Goal: Transaction & Acquisition: Purchase product/service

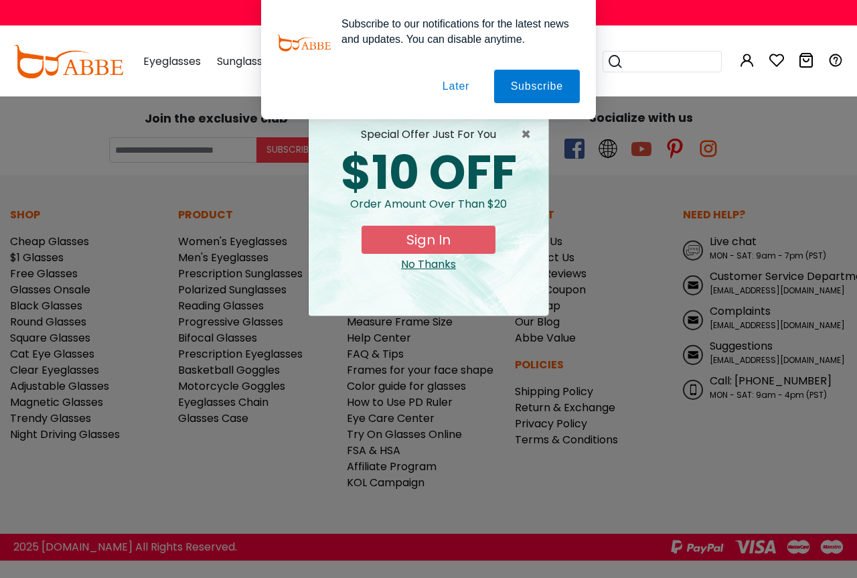
click at [453, 91] on button "Later" at bounding box center [456, 86] width 60 height 33
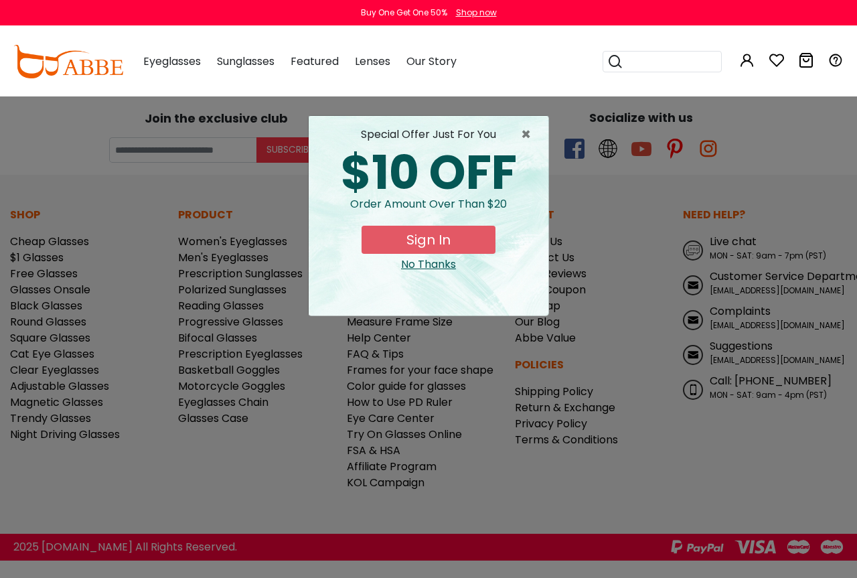
click at [441, 261] on div "No Thanks" at bounding box center [428, 265] width 218 height 16
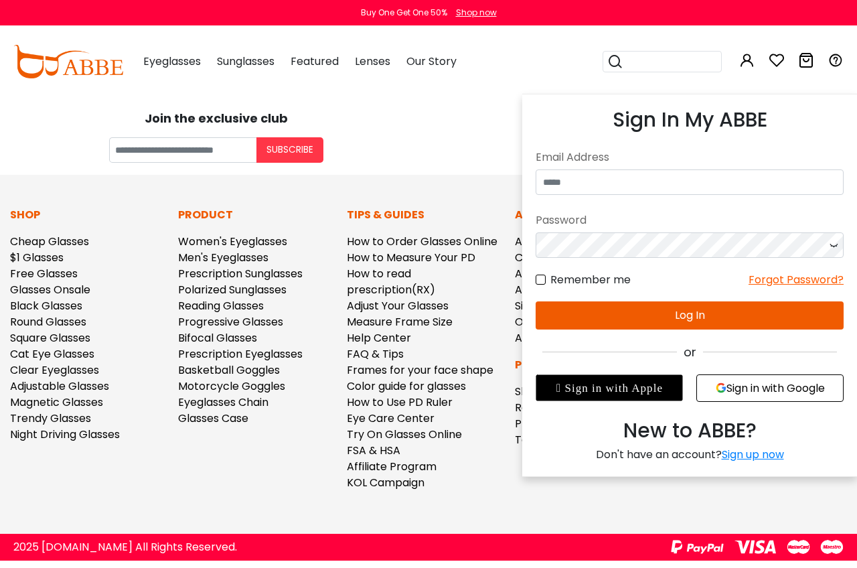
click at [752, 61] on icon at bounding box center [747, 60] width 16 height 16
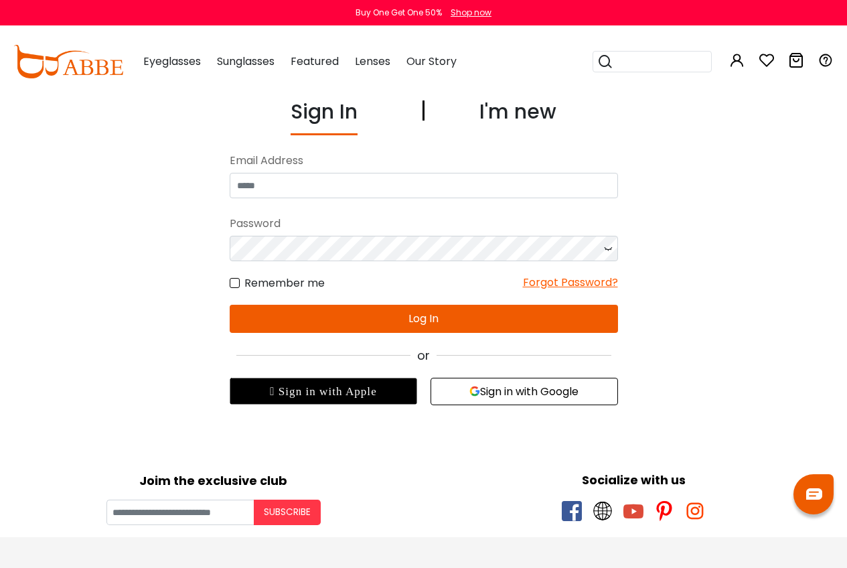
click at [472, 188] on input "email" at bounding box center [424, 185] width 388 height 25
type input "**********"
click at [390, 321] on button "Log In" at bounding box center [424, 319] width 388 height 28
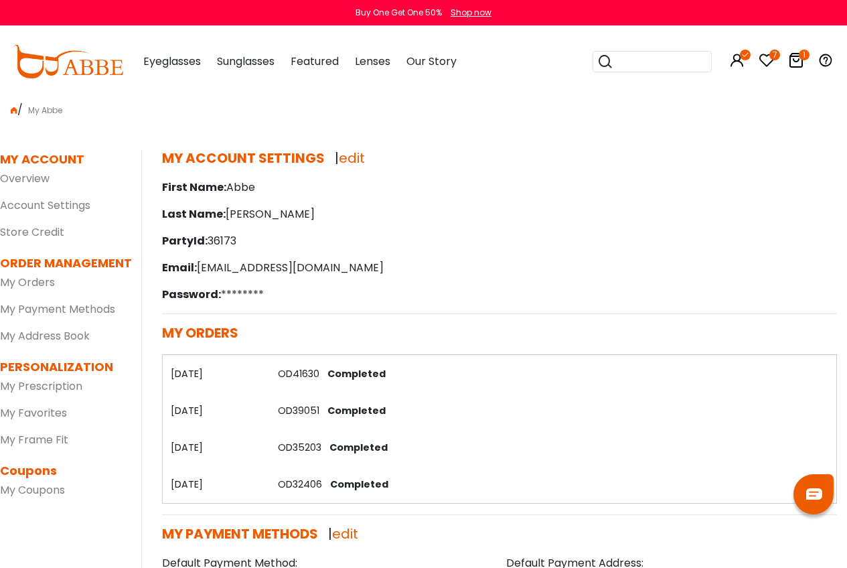
click at [798, 55] on icon at bounding box center [796, 60] width 16 height 16
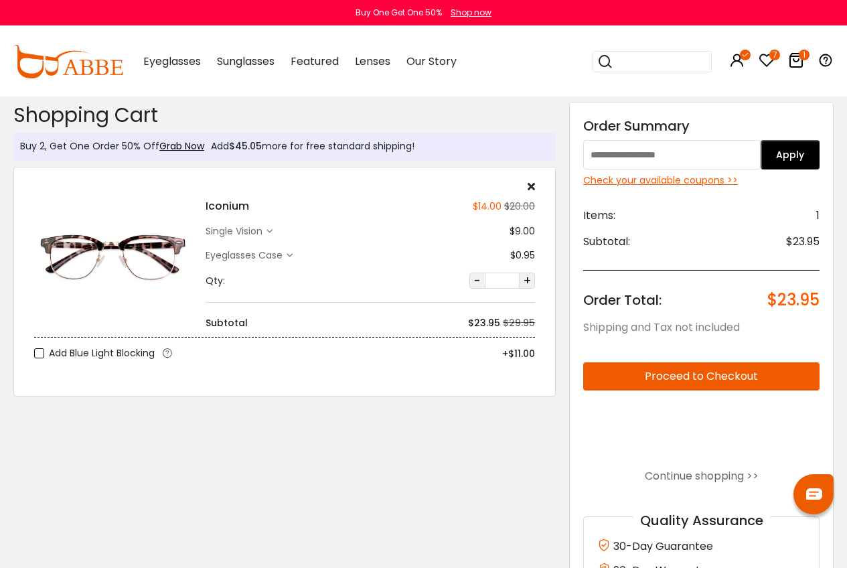
click at [640, 152] on input "text" at bounding box center [671, 154] width 177 height 29
paste input "********"
type input "********"
click at [792, 168] on button "Apply" at bounding box center [790, 154] width 59 height 29
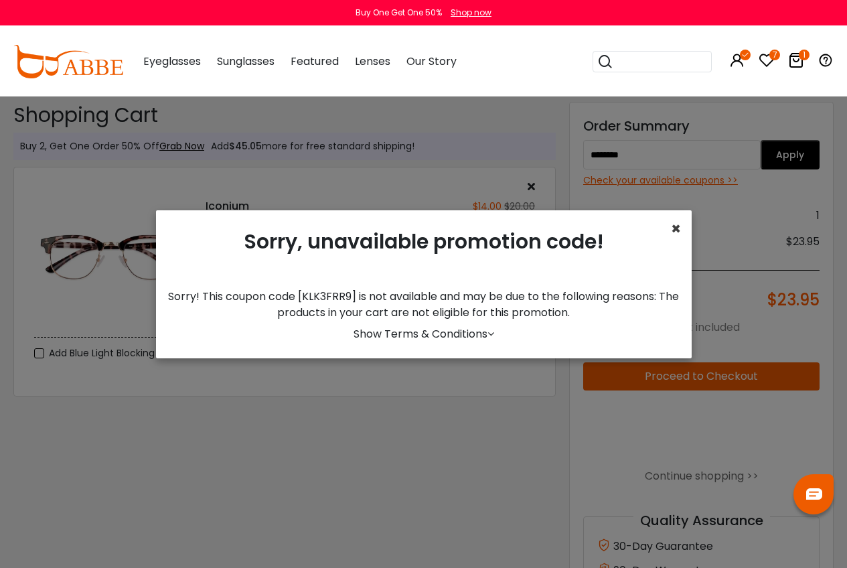
click at [671, 232] on span "×" at bounding box center [676, 229] width 10 height 22
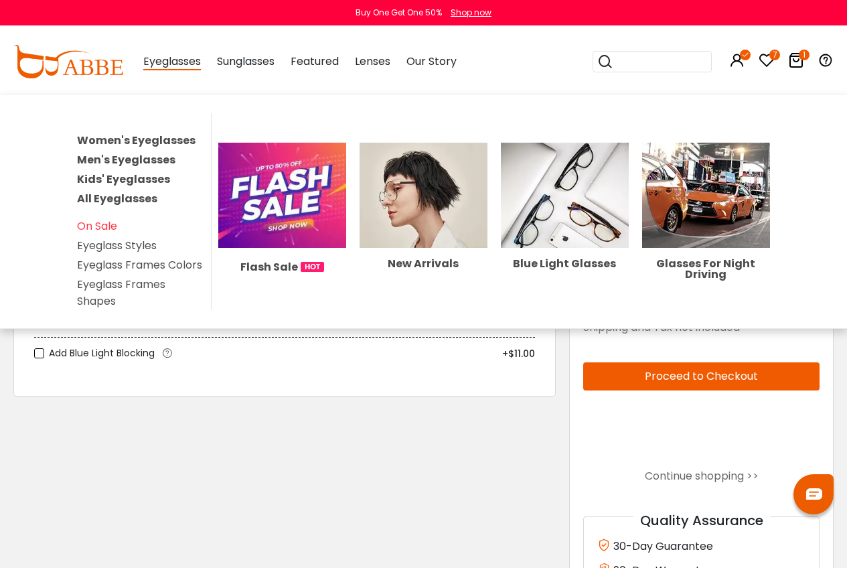
click at [173, 137] on link "Women's Eyeglasses" at bounding box center [136, 140] width 119 height 15
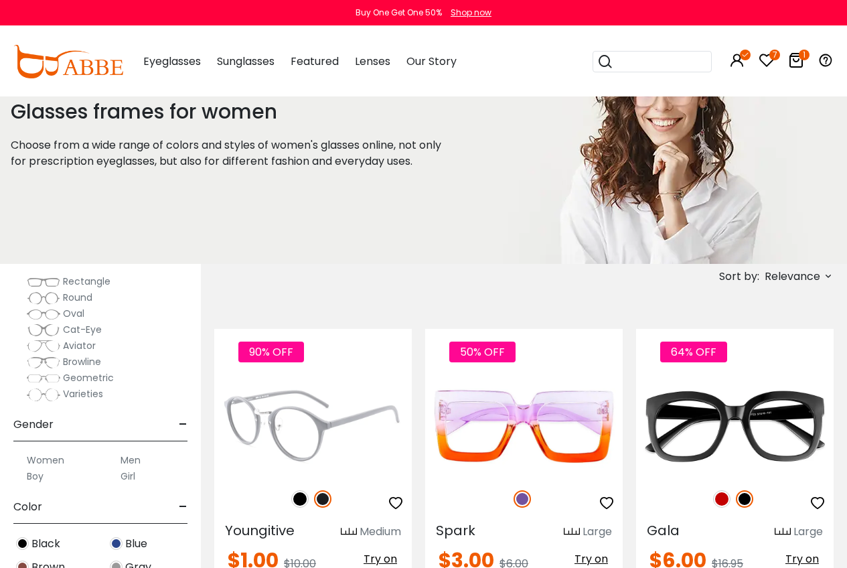
scroll to position [134, 0]
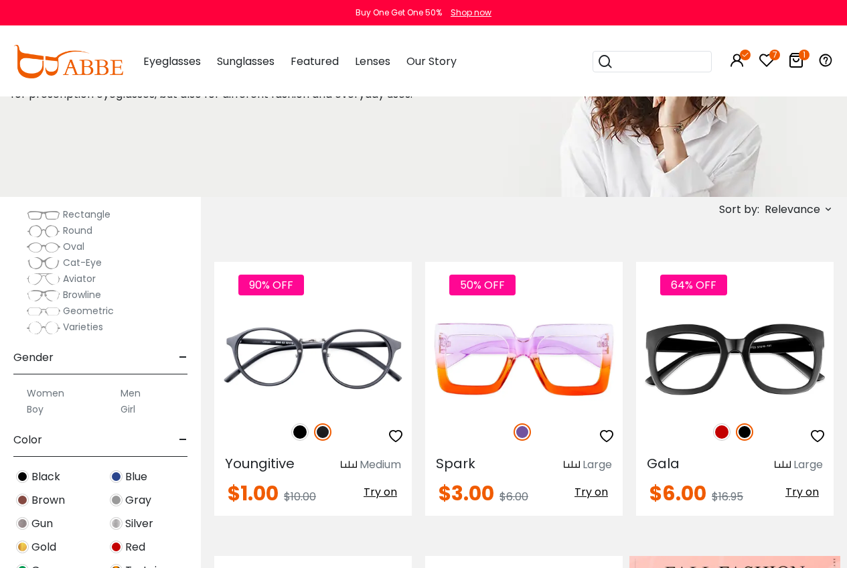
click at [142, 549] on span "Red" at bounding box center [135, 547] width 20 height 16
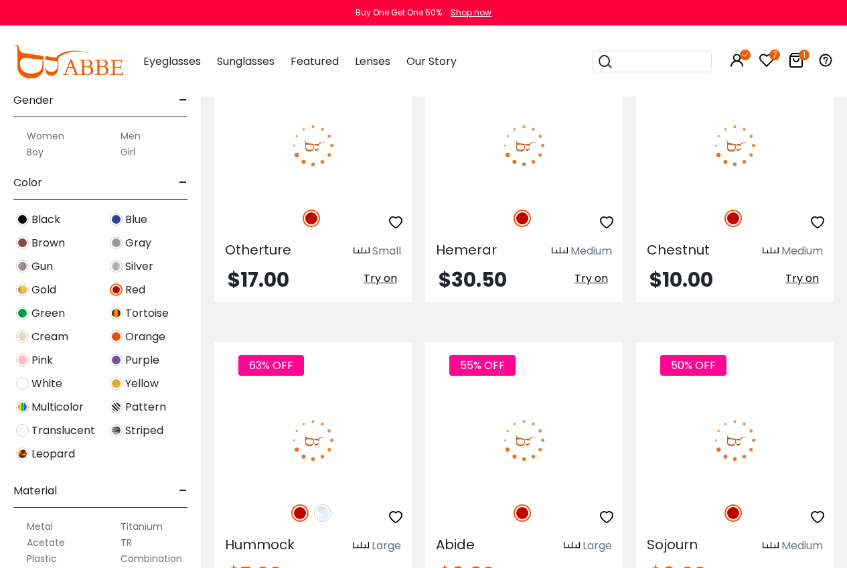
scroll to position [6031, 0]
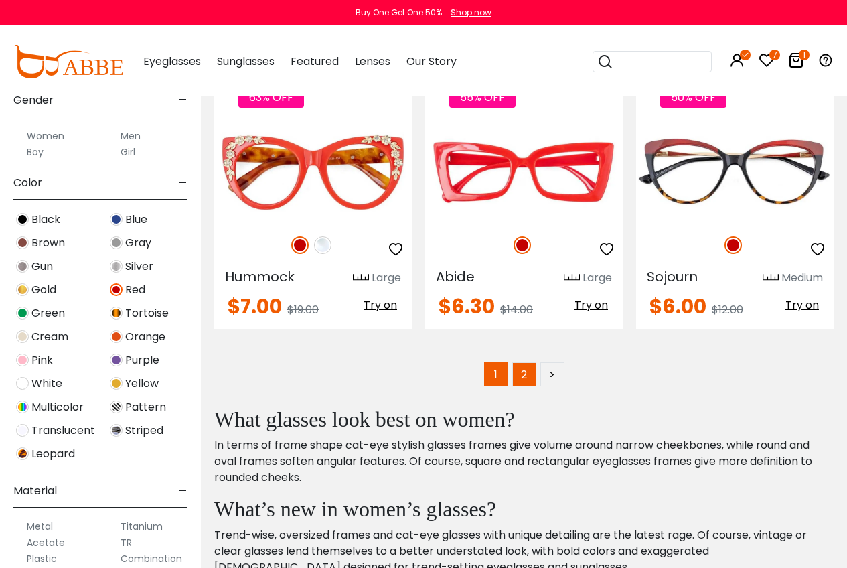
click at [517, 362] on link "2" at bounding box center [524, 374] width 24 height 24
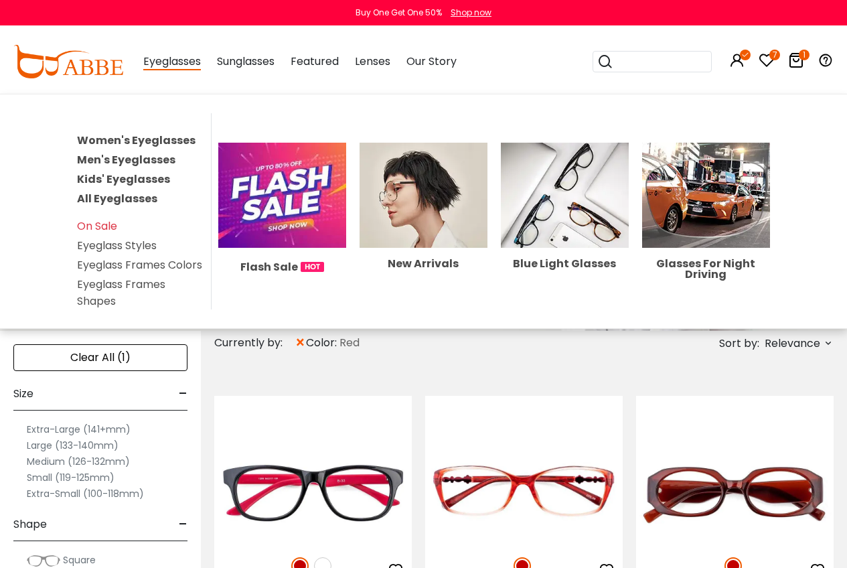
click at [399, 218] on img at bounding box center [424, 196] width 128 height 106
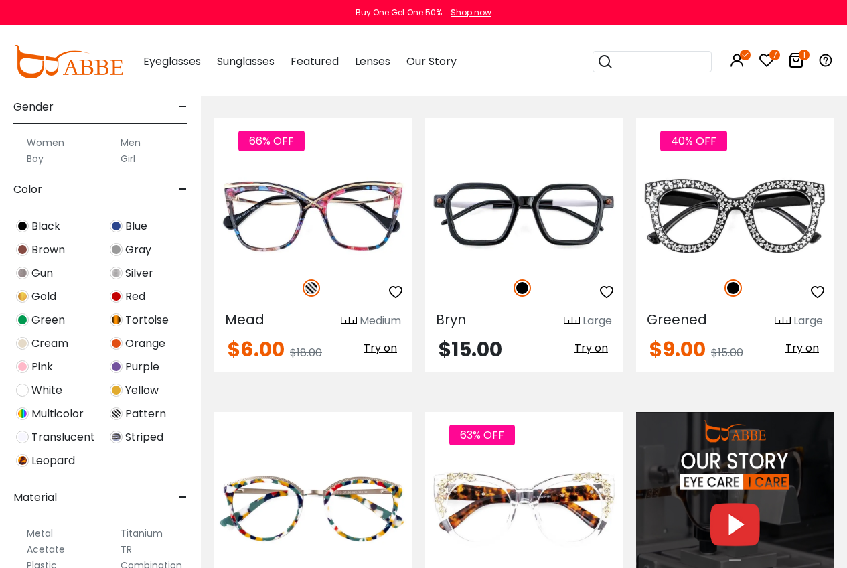
scroll to position [268, 0]
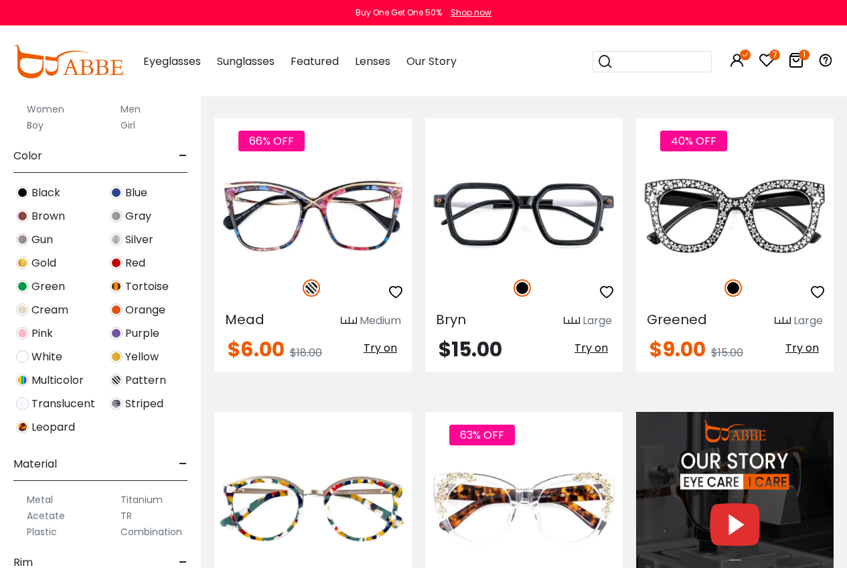
click at [63, 380] on span "Multicolor" at bounding box center [57, 380] width 52 height 16
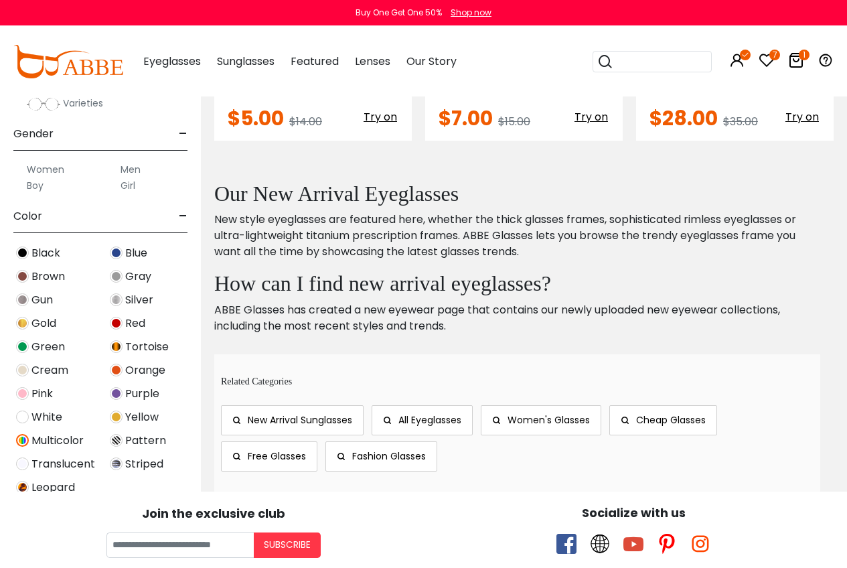
scroll to position [268, 0]
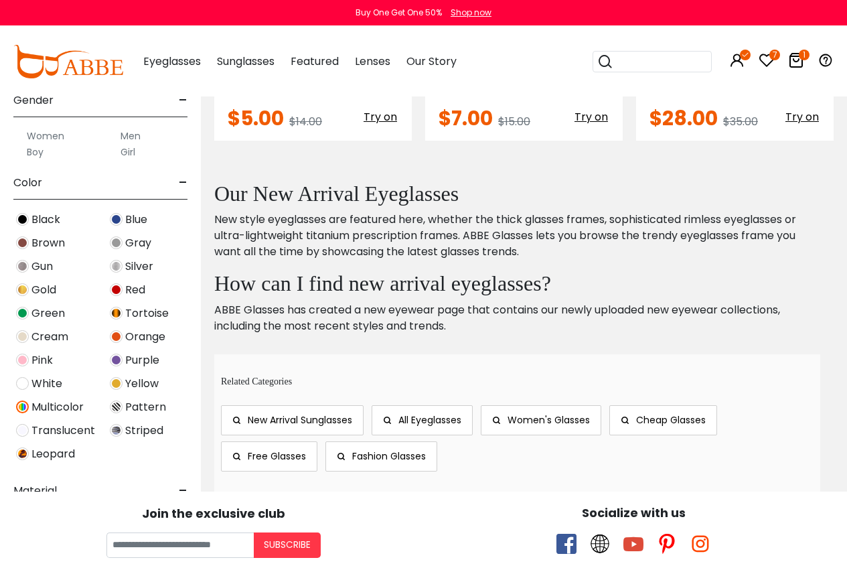
click at [42, 358] on span "Pink" at bounding box center [41, 360] width 21 height 16
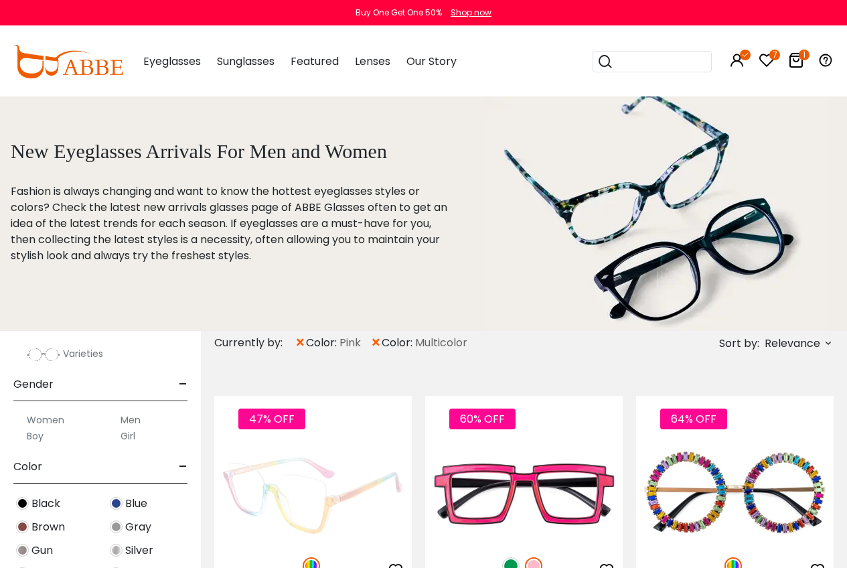
scroll to position [335, 0]
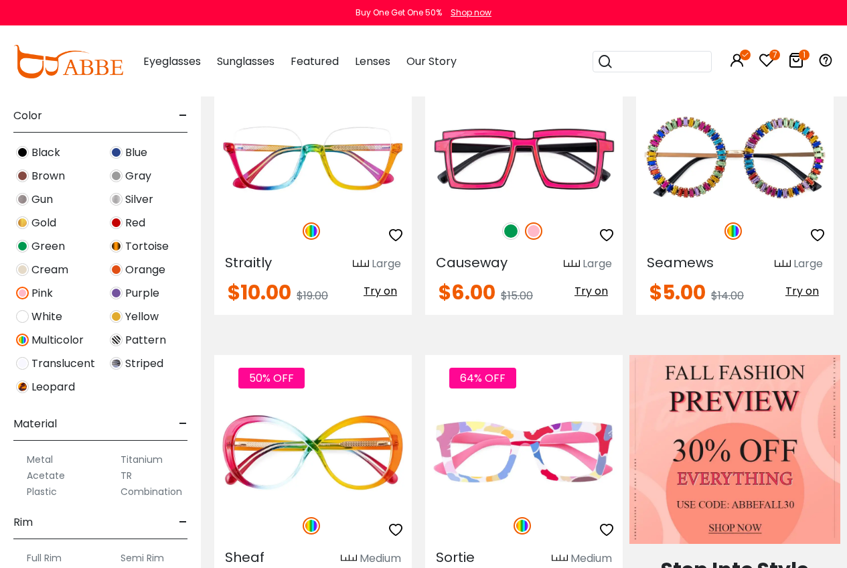
click at [19, 341] on img at bounding box center [22, 340] width 13 height 13
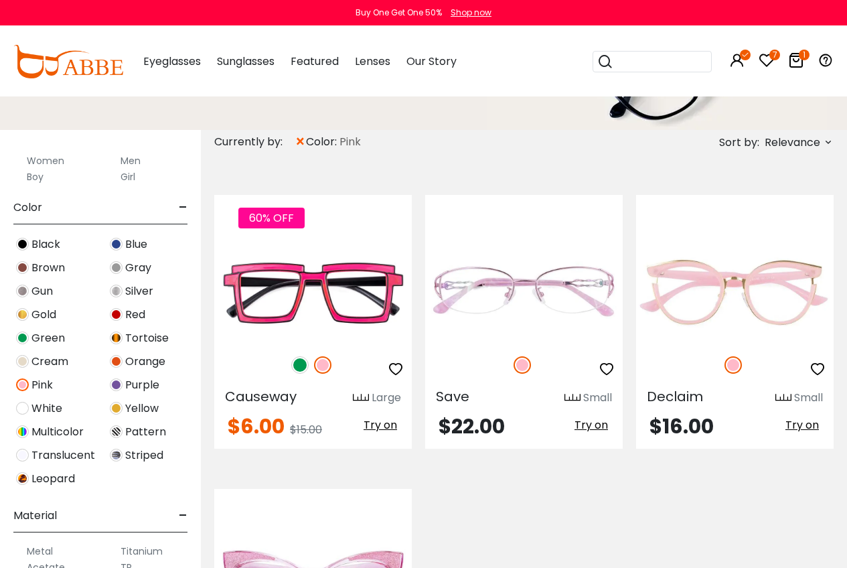
scroll to position [402, 0]
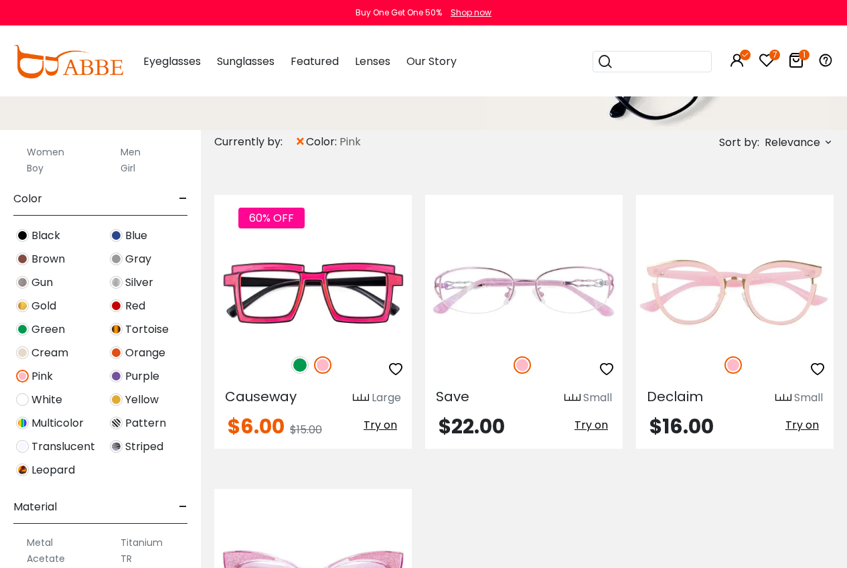
click at [139, 426] on span "Pattern" at bounding box center [145, 423] width 41 height 16
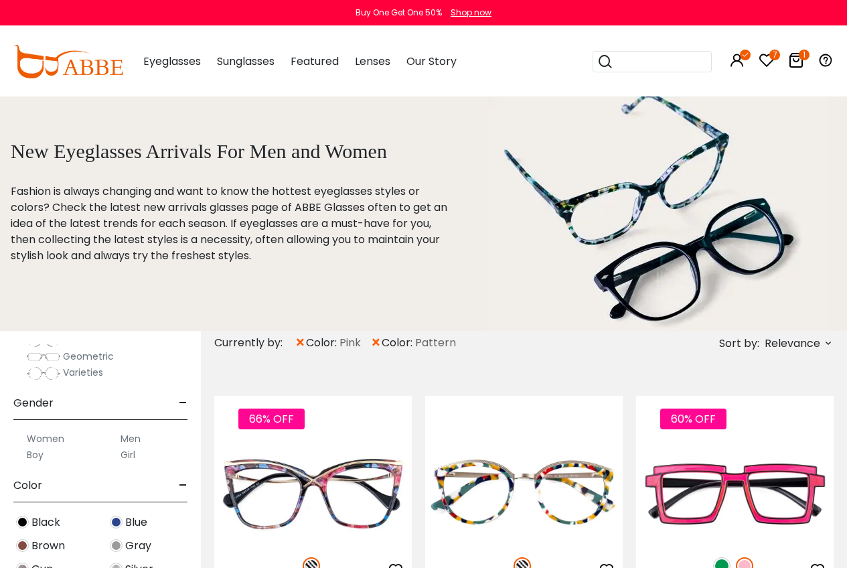
scroll to position [469, 0]
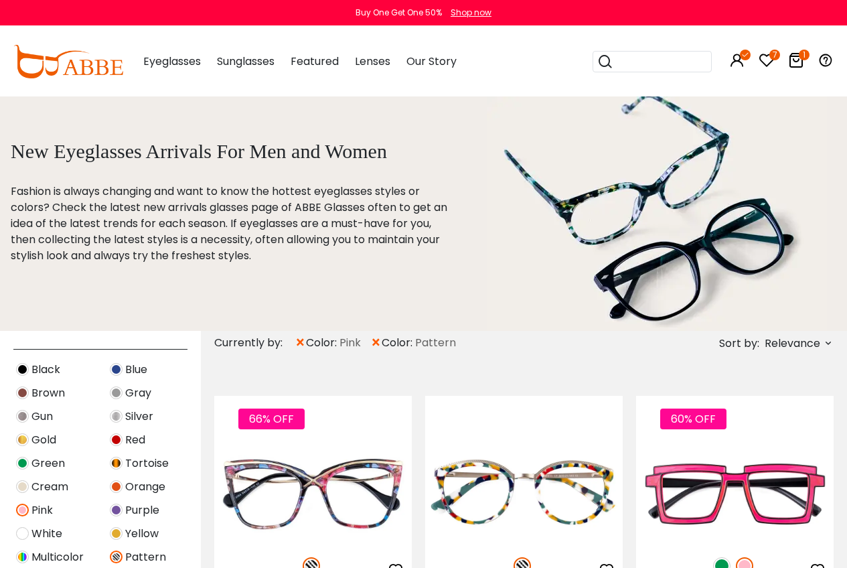
click at [18, 508] on img at bounding box center [22, 510] width 13 height 13
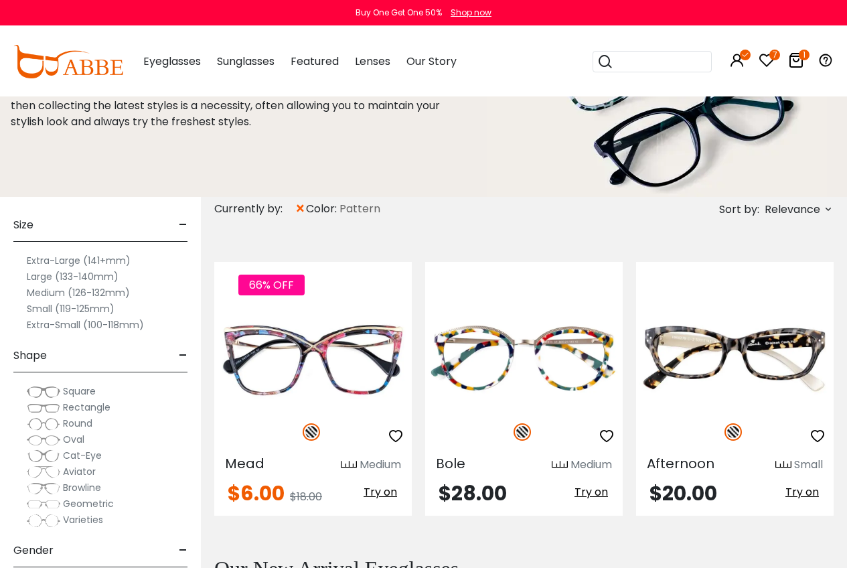
scroll to position [67, 0]
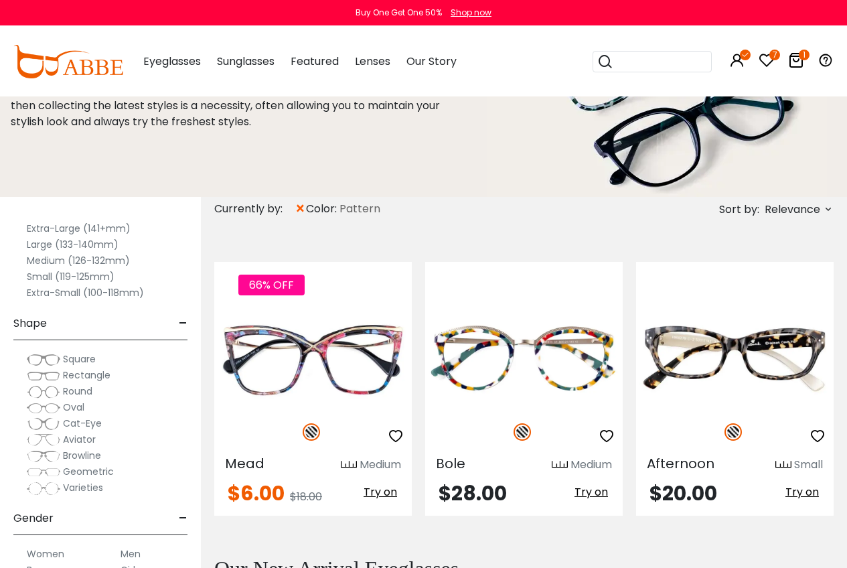
click at [76, 421] on span "Cat-Eye" at bounding box center [82, 423] width 39 height 13
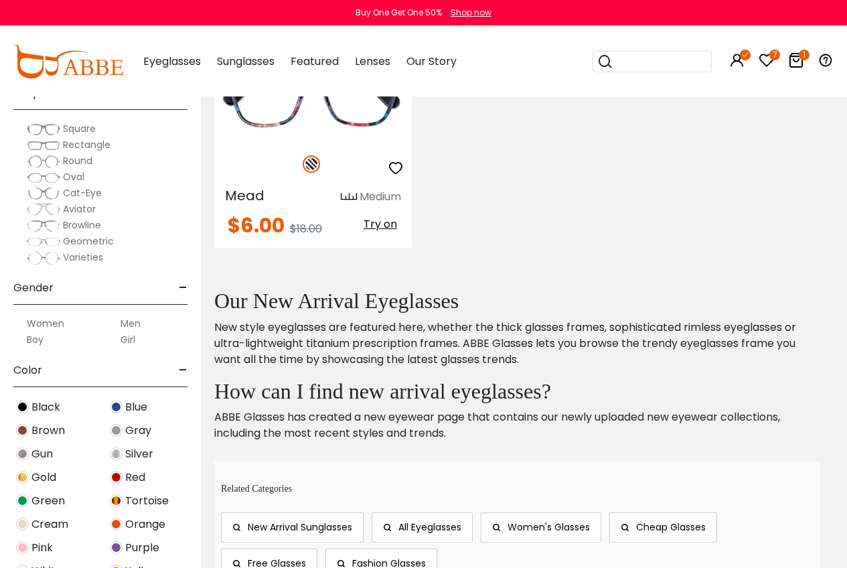
scroll to position [268, 0]
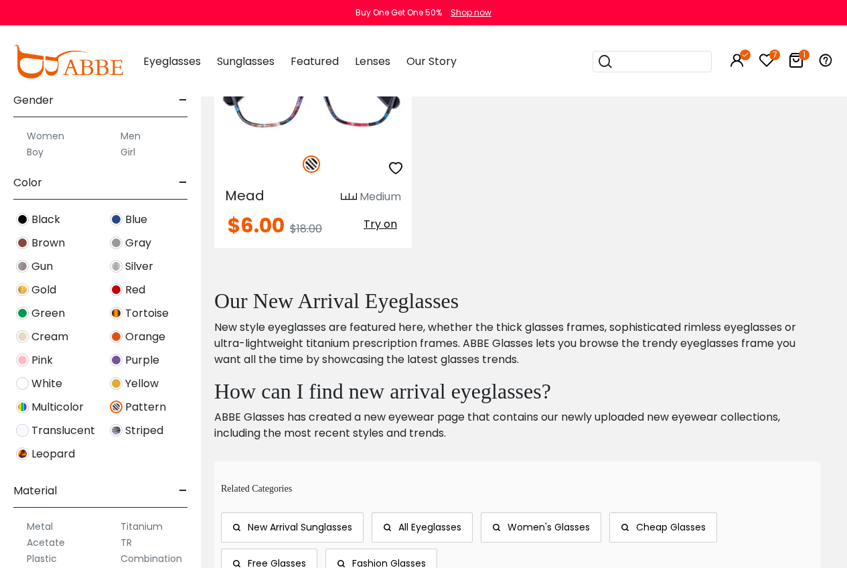
click at [119, 408] on img at bounding box center [116, 407] width 13 height 13
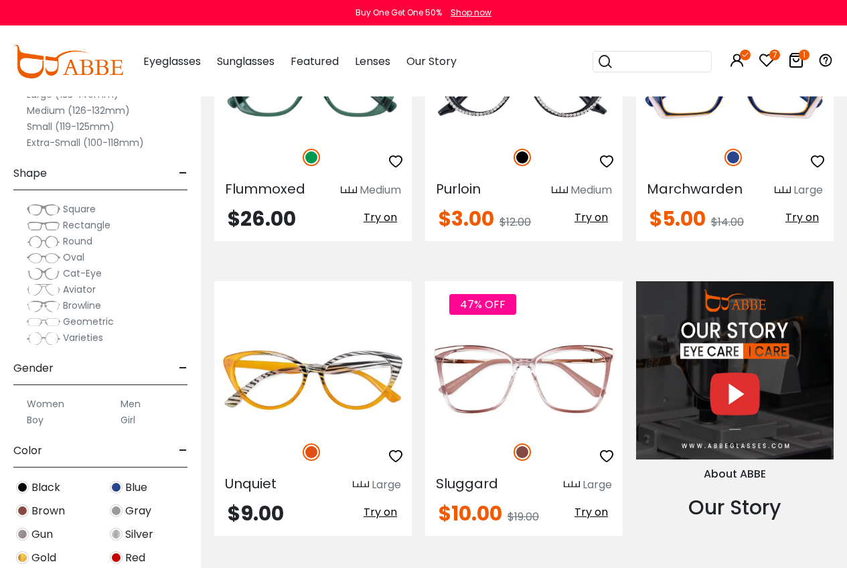
scroll to position [1005, 0]
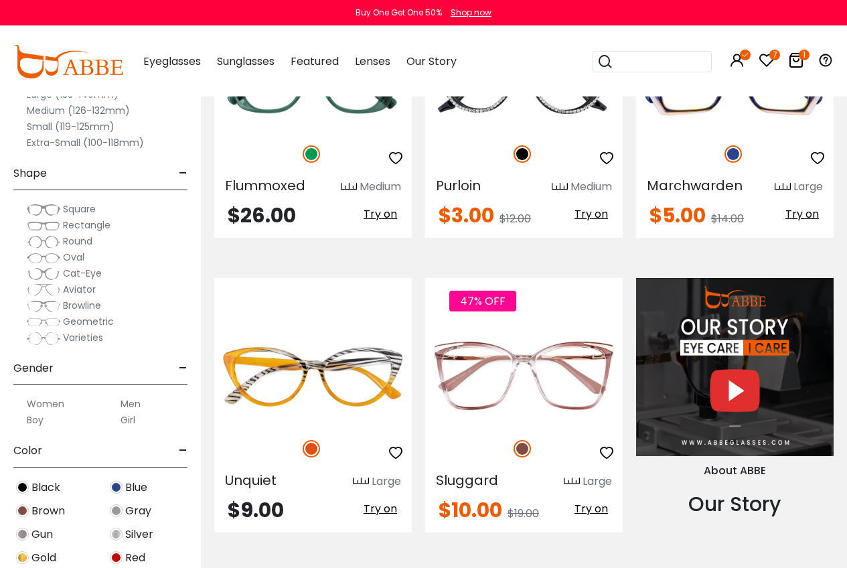
click at [44, 492] on span "Black" at bounding box center [45, 488] width 29 height 16
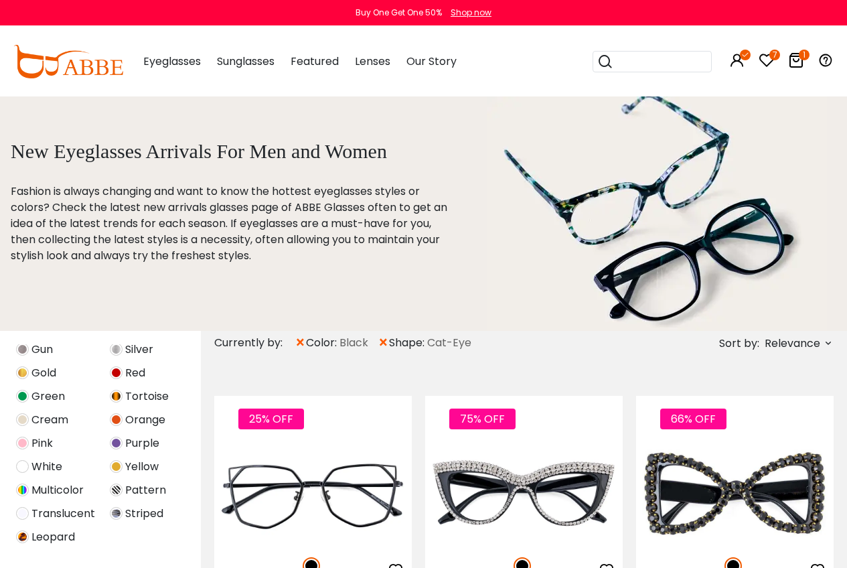
scroll to position [335, 0]
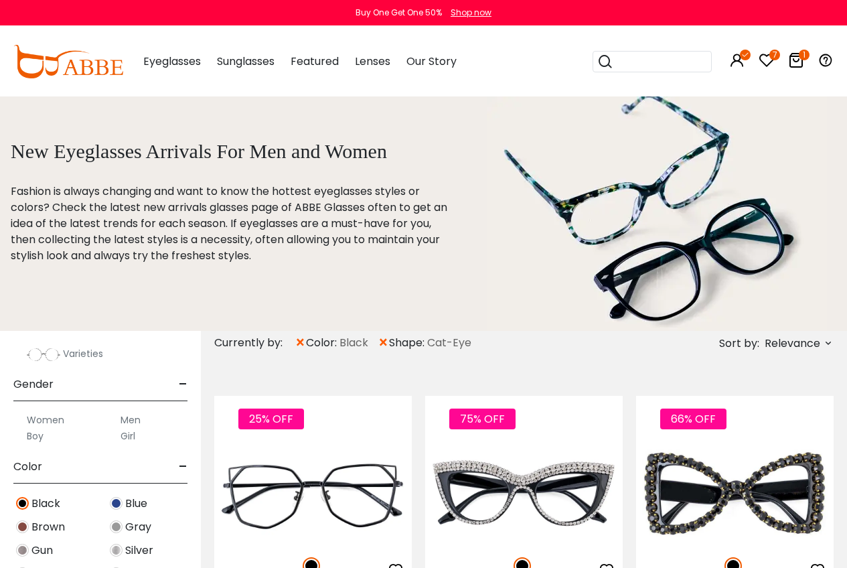
click at [53, 420] on label "Women" at bounding box center [46, 420] width 38 height 16
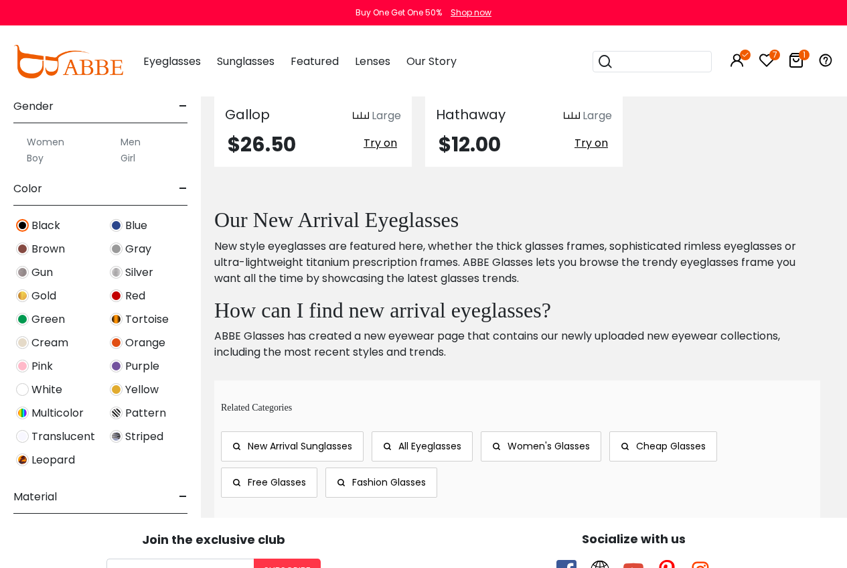
scroll to position [268, 0]
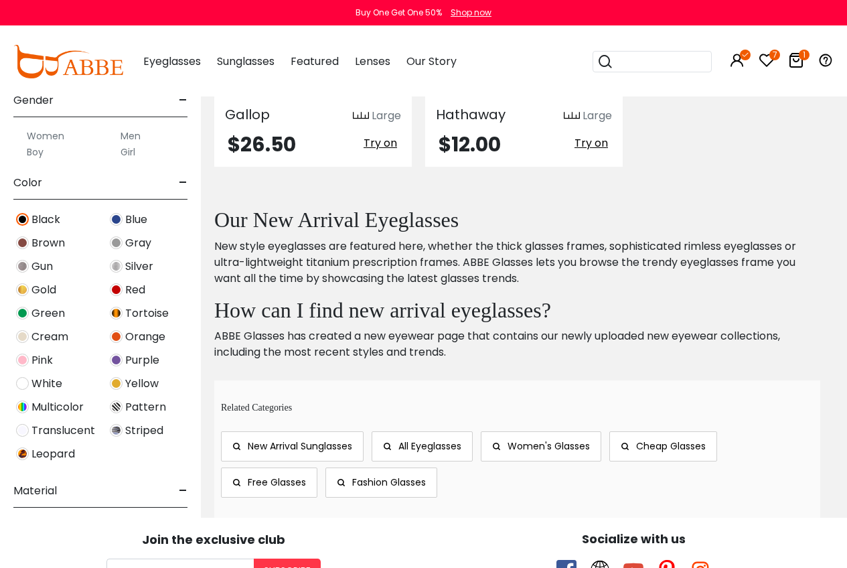
click at [25, 217] on img at bounding box center [22, 219] width 13 height 13
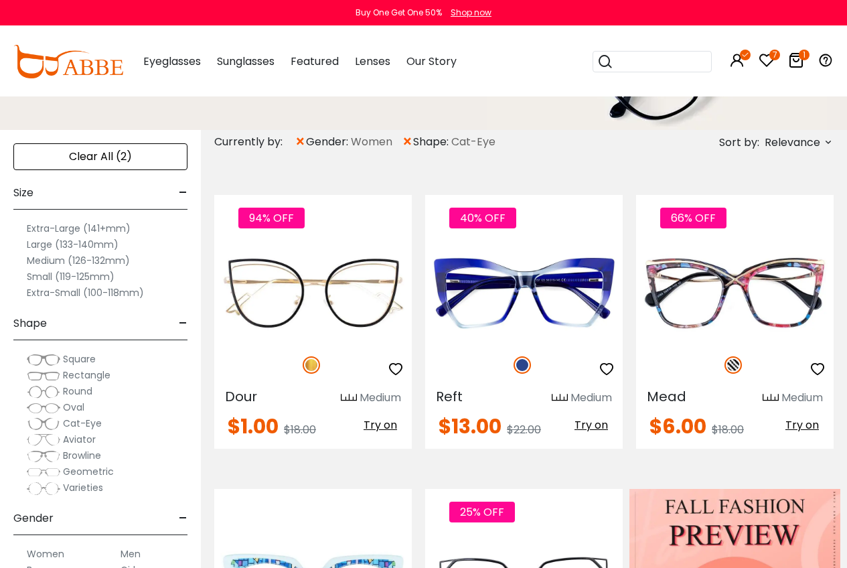
click at [77, 458] on span "Browline" at bounding box center [82, 455] width 38 height 13
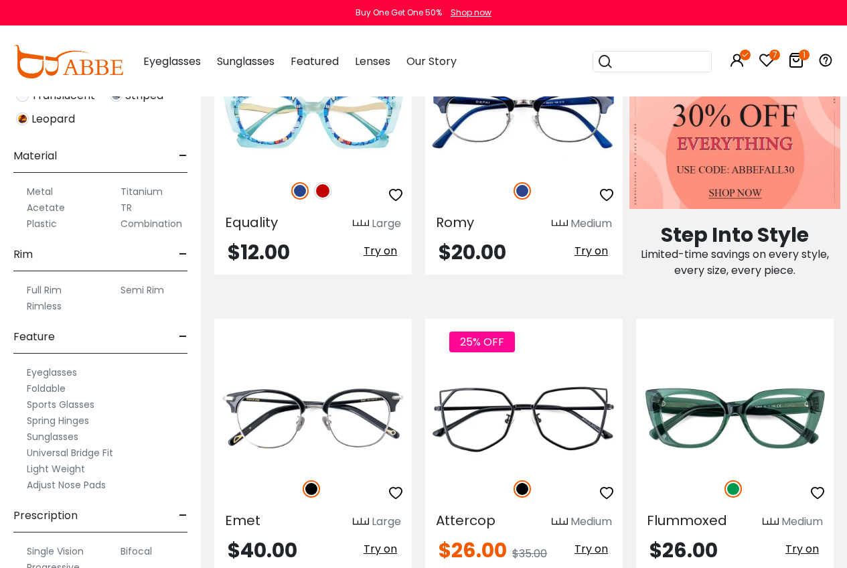
scroll to position [620, 0]
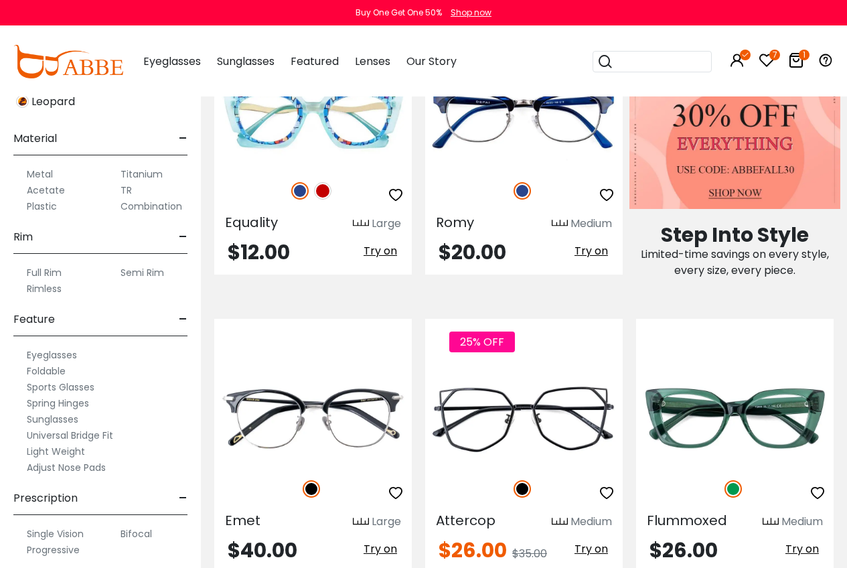
click at [87, 468] on label "Adjust Nose Pads" at bounding box center [66, 467] width 79 height 16
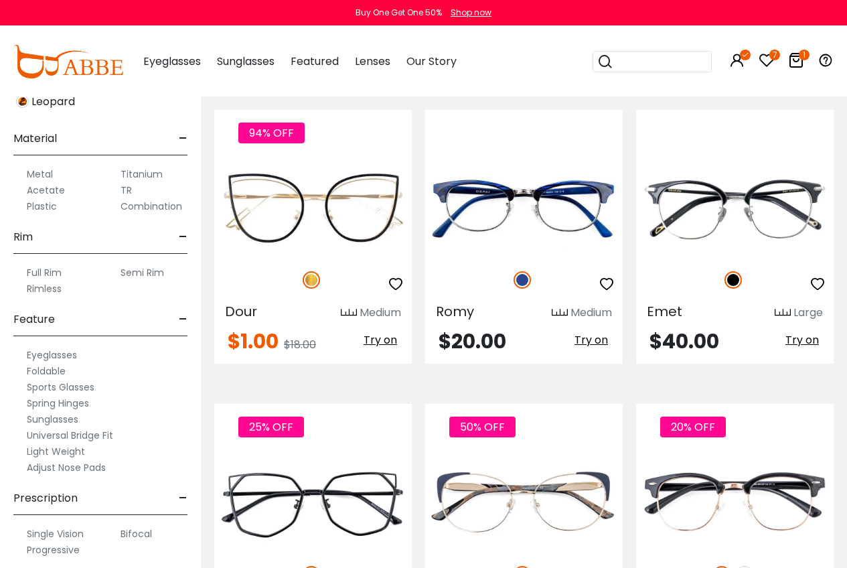
scroll to position [335, 0]
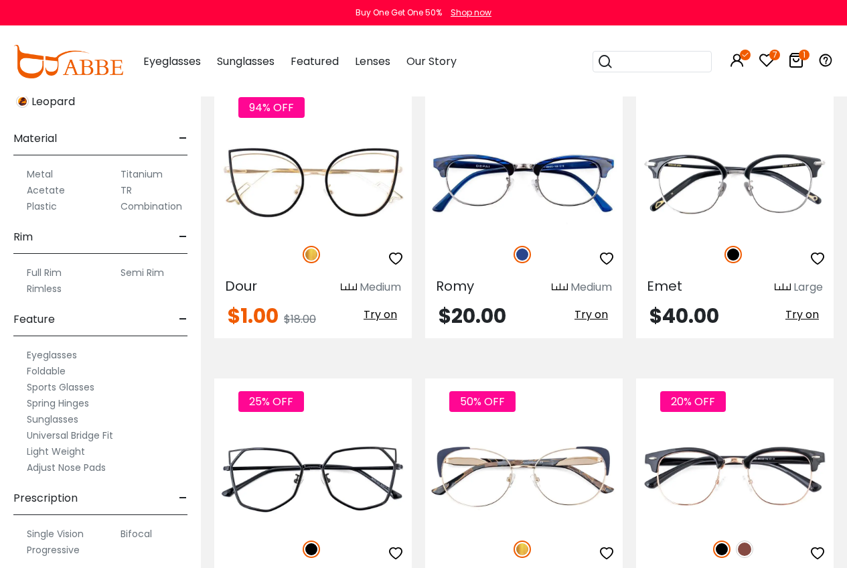
click at [146, 269] on label "Semi Rim" at bounding box center [143, 273] width 44 height 16
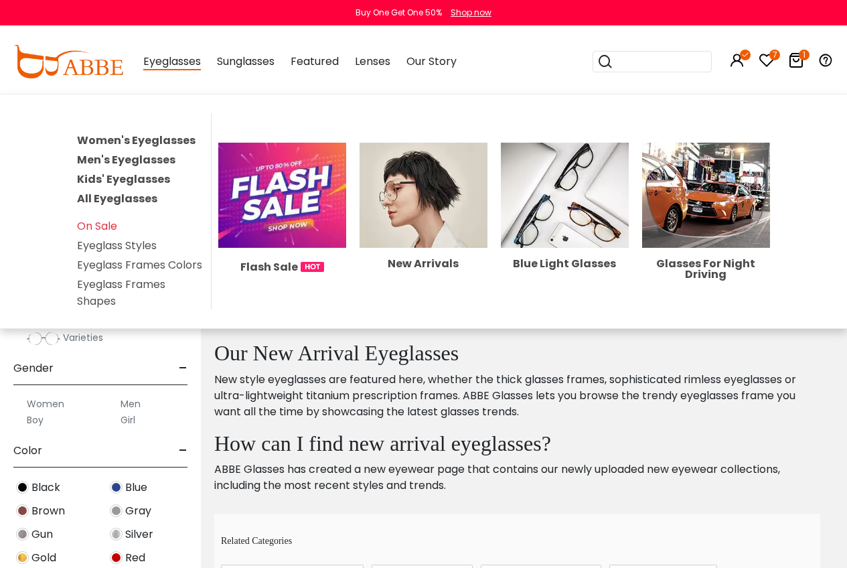
click at [102, 138] on link "Women's Eyeglasses" at bounding box center [136, 140] width 119 height 15
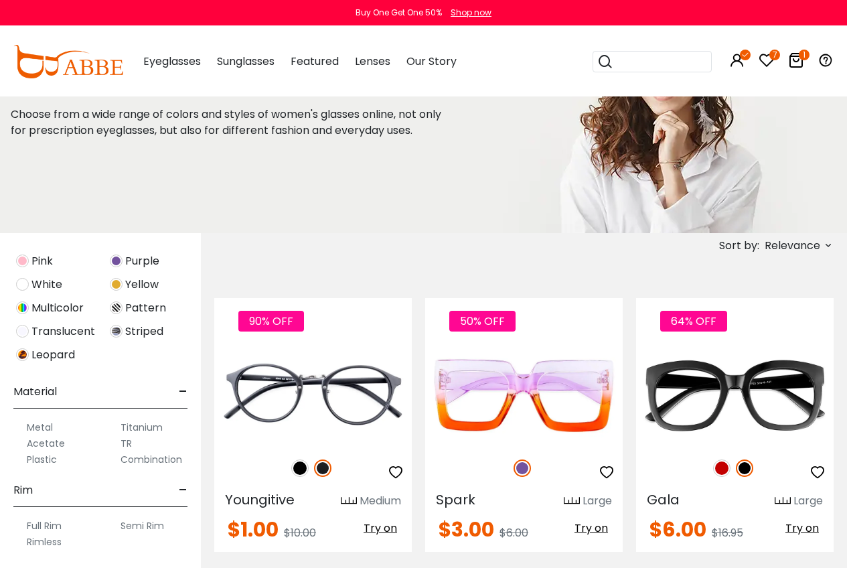
scroll to position [268, 0]
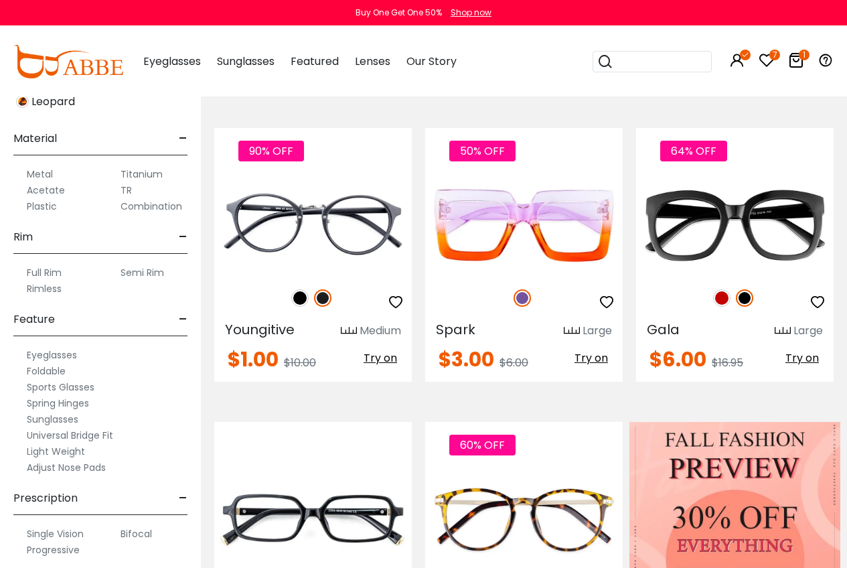
click at [128, 272] on label "Semi Rim" at bounding box center [143, 273] width 44 height 16
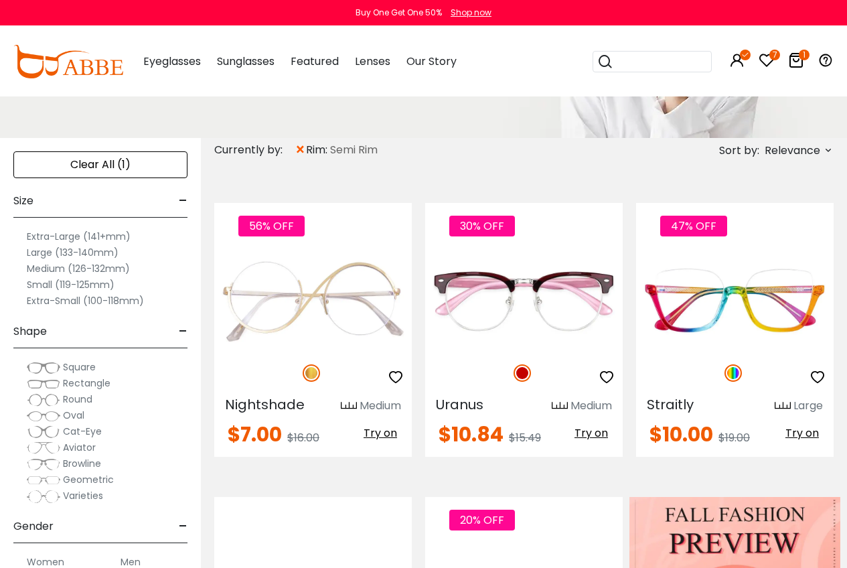
scroll to position [201, 0]
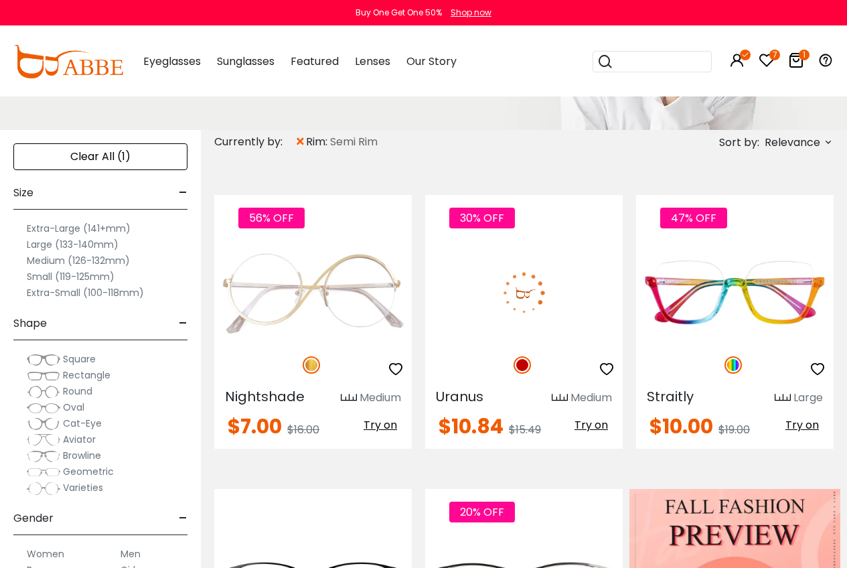
click at [531, 301] on img at bounding box center [524, 292] width 198 height 98
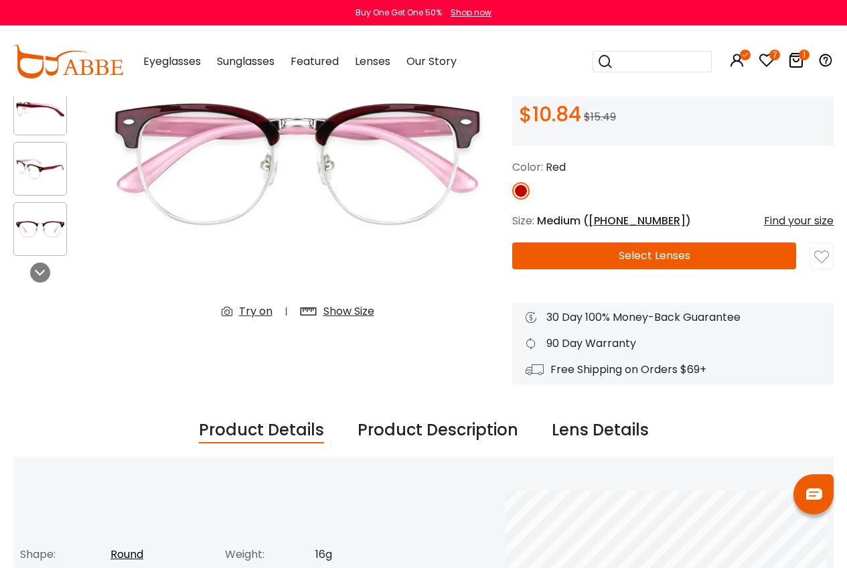
scroll to position [134, 0]
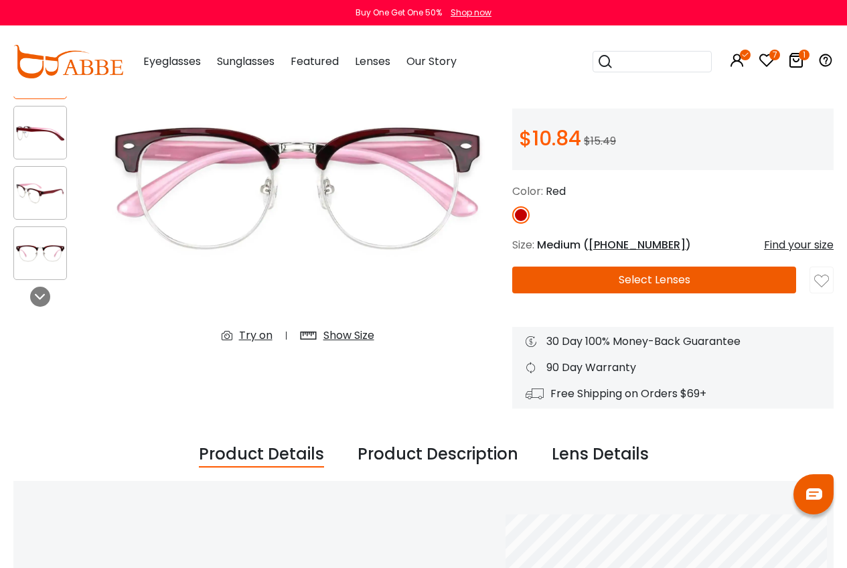
click at [52, 183] on img at bounding box center [40, 193] width 52 height 26
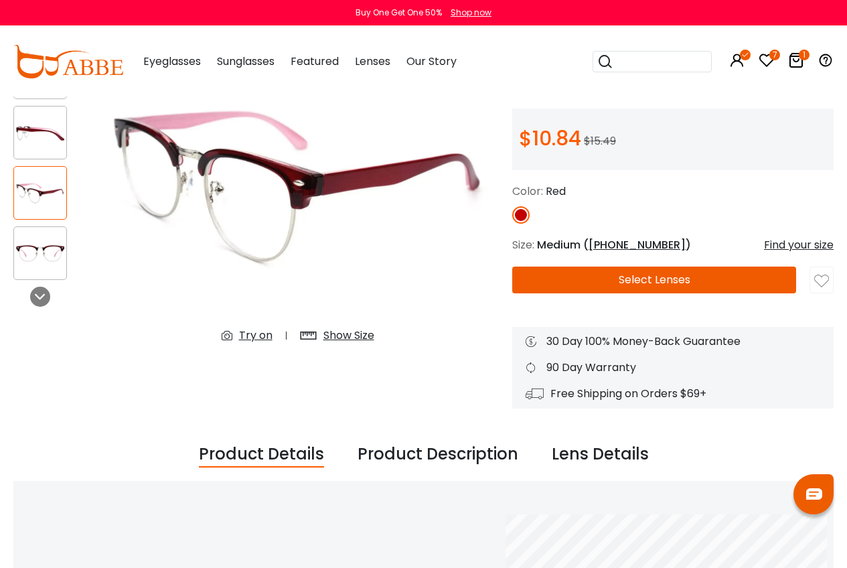
click at [60, 134] on img at bounding box center [40, 133] width 52 height 26
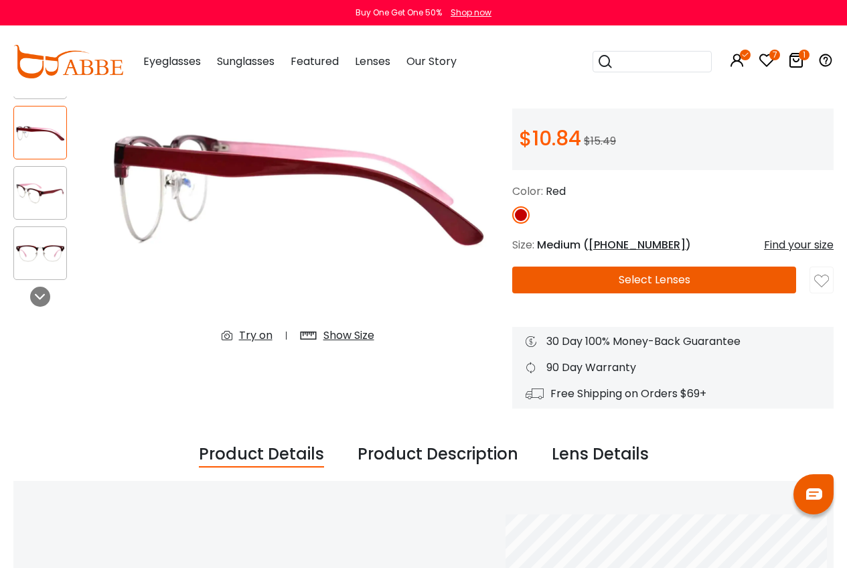
click at [42, 224] on div at bounding box center [48, 163] width 70 height 248
click at [38, 271] on div at bounding box center [40, 253] width 54 height 54
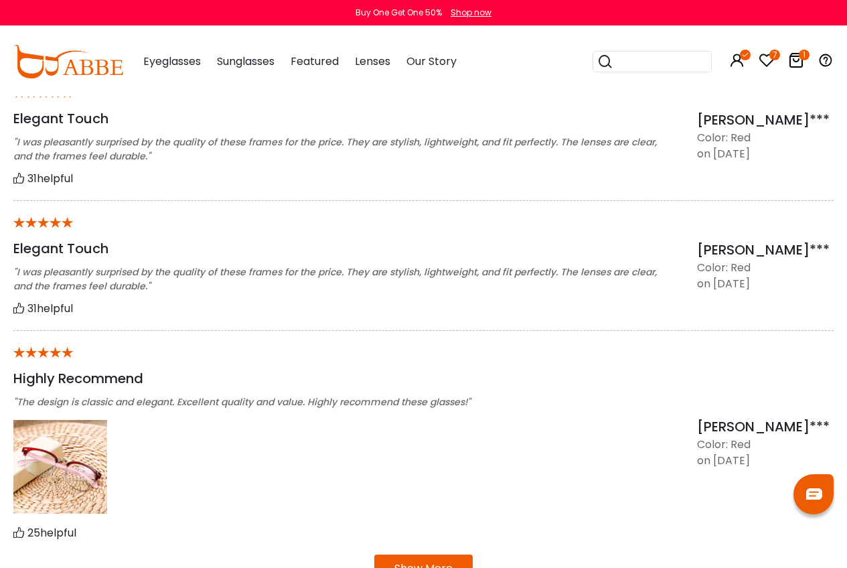
scroll to position [1139, 0]
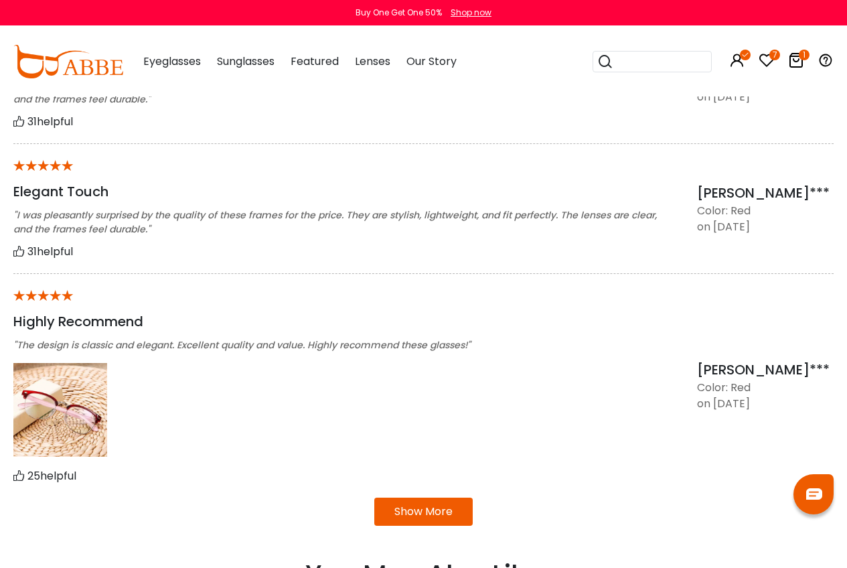
click at [48, 421] on img at bounding box center [60, 410] width 94 height 94
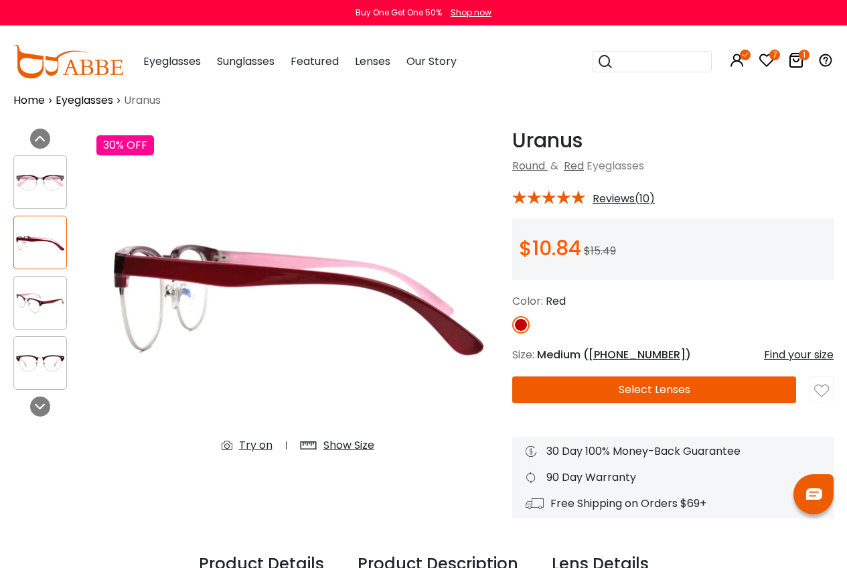
scroll to position [0, 0]
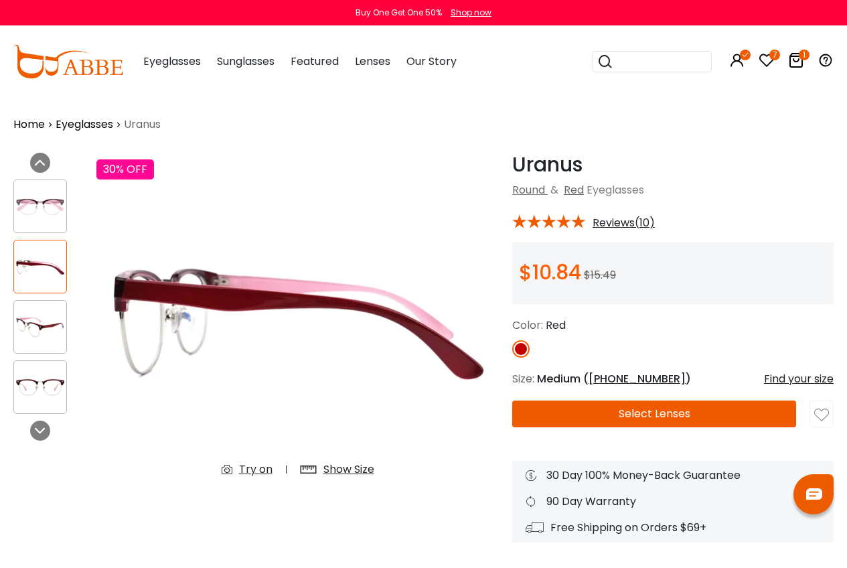
click at [25, 214] on img at bounding box center [40, 207] width 52 height 26
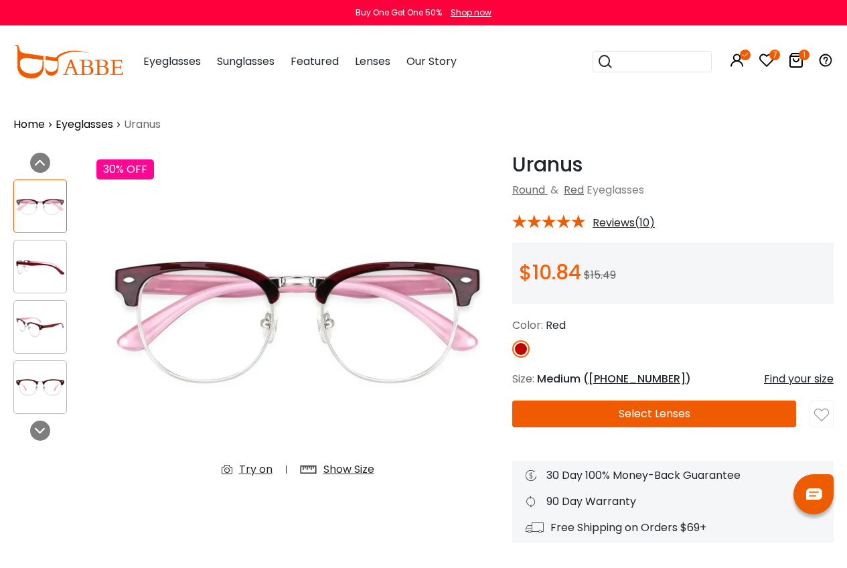
click at [581, 420] on button "Select Lenses" at bounding box center [654, 414] width 284 height 27
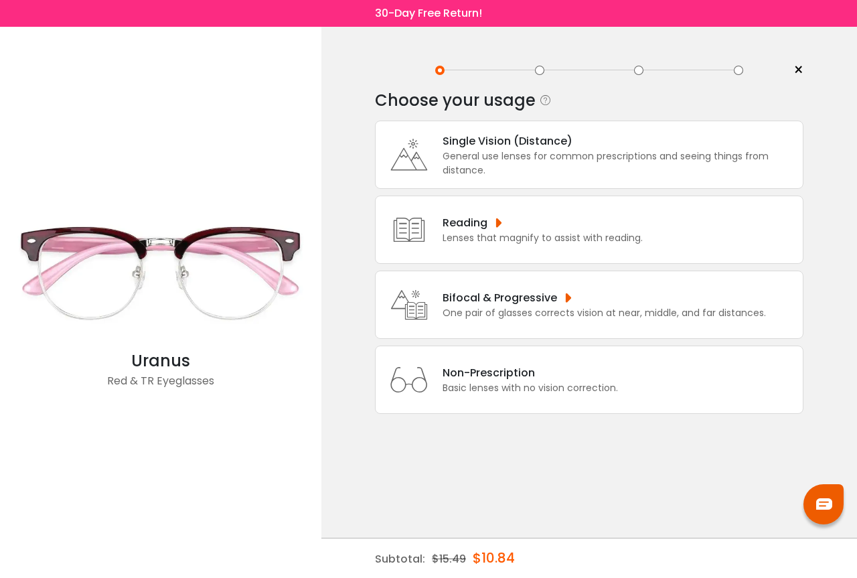
click at [491, 169] on div "General use lenses for common prescriptions and seeing things from distance." at bounding box center [620, 163] width 354 height 28
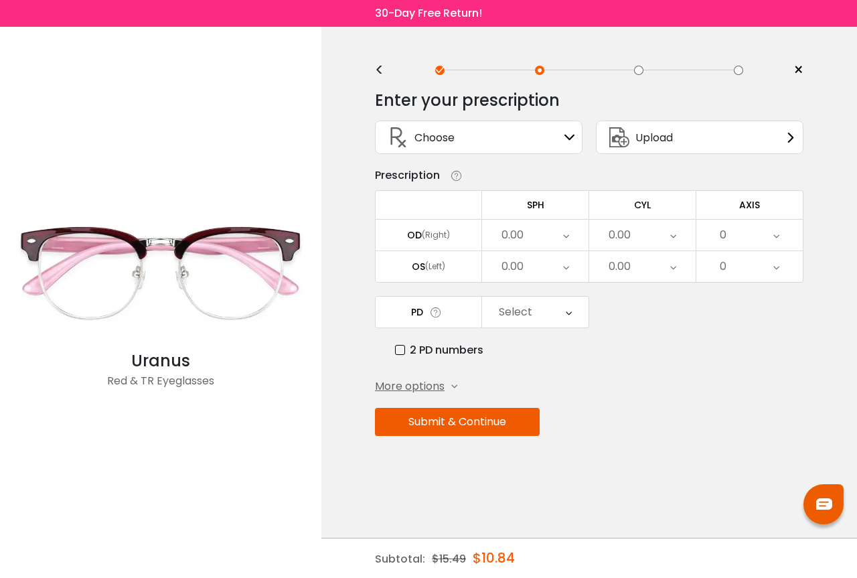
click at [553, 141] on div "Choose Sign In" at bounding box center [478, 137] width 193 height 32
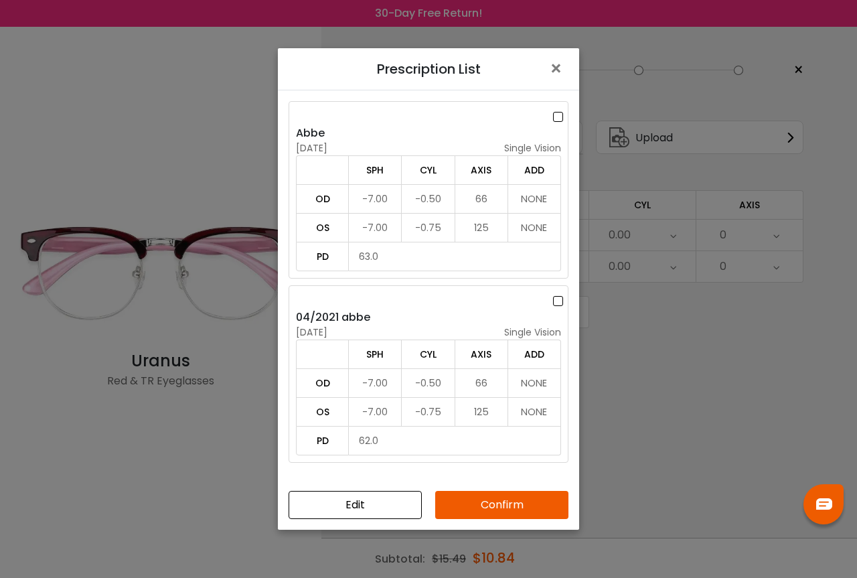
click at [555, 299] on label at bounding box center [560, 301] width 15 height 17
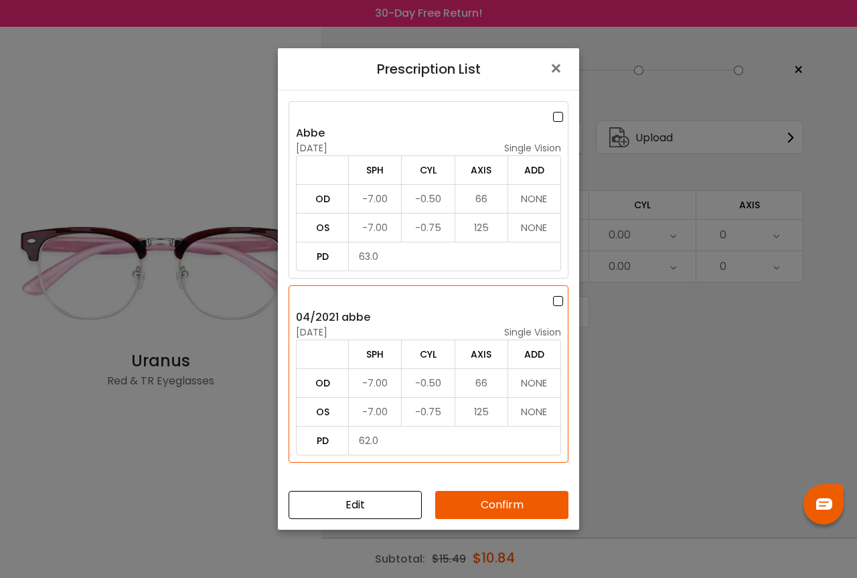
click at [557, 302] on label at bounding box center [560, 301] width 15 height 17
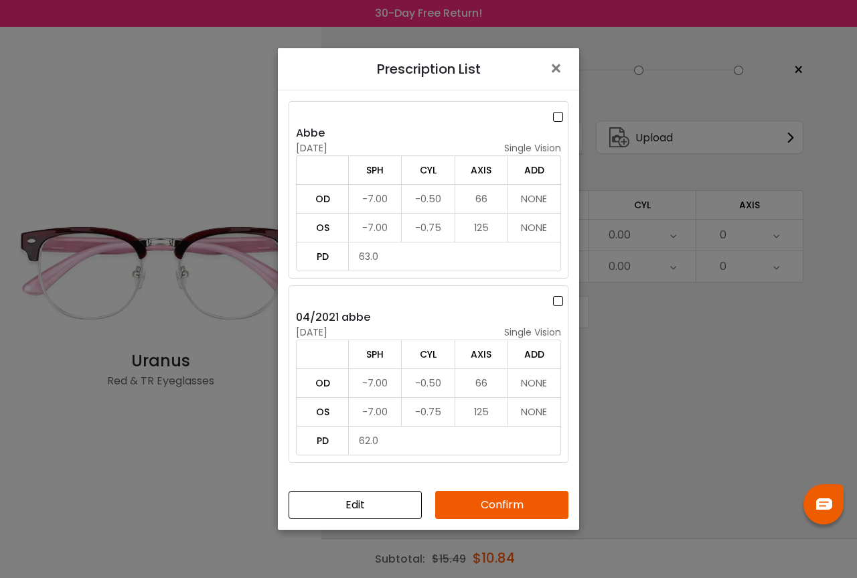
click at [547, 111] on div at bounding box center [432, 117] width 272 height 17
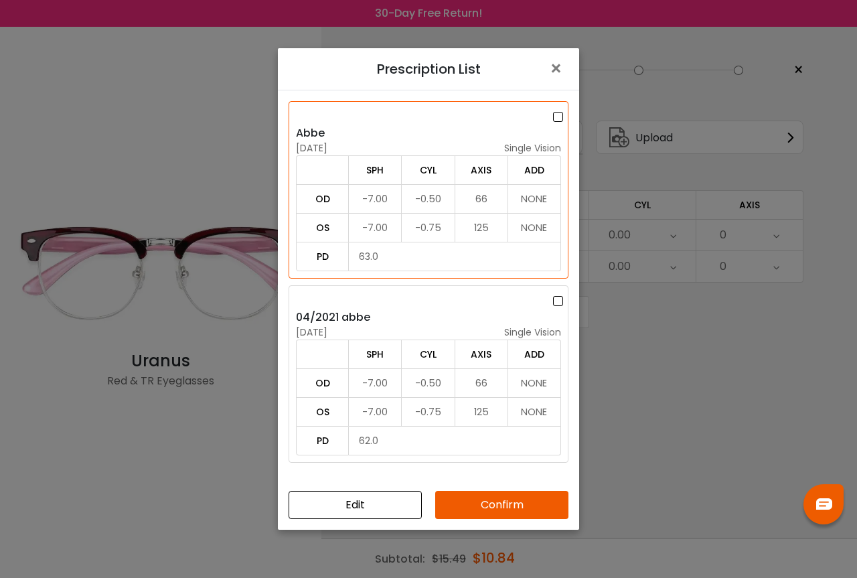
click at [452, 502] on button "Confirm" at bounding box center [501, 505] width 133 height 28
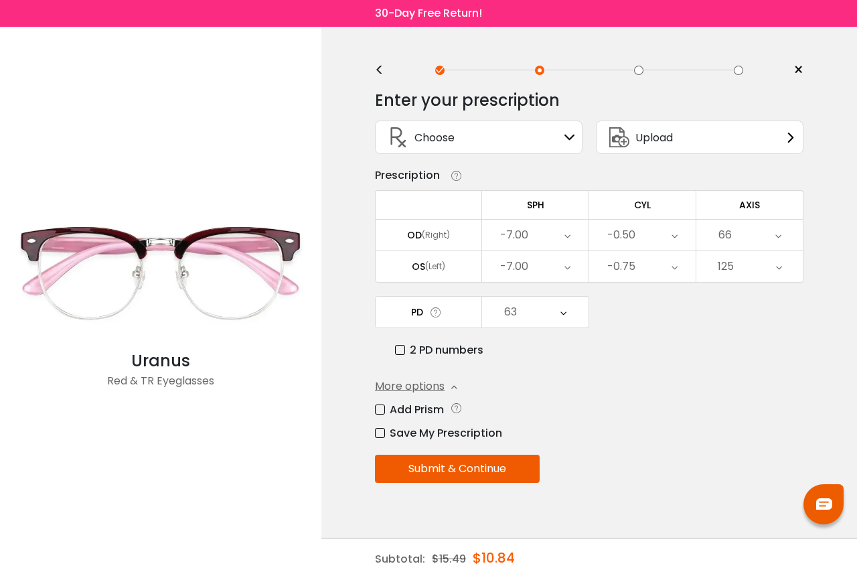
click at [474, 466] on button "Submit & Continue" at bounding box center [457, 469] width 165 height 28
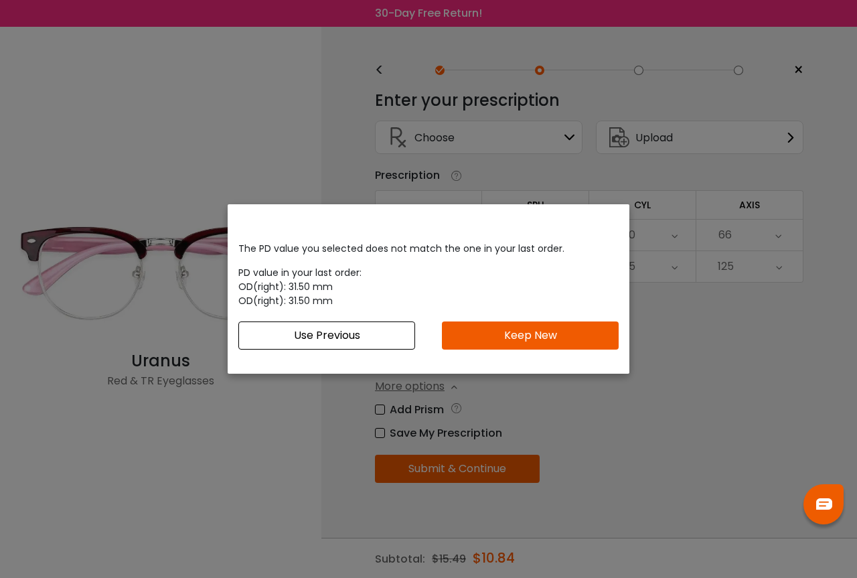
click at [402, 345] on button "Use Previous" at bounding box center [326, 336] width 177 height 28
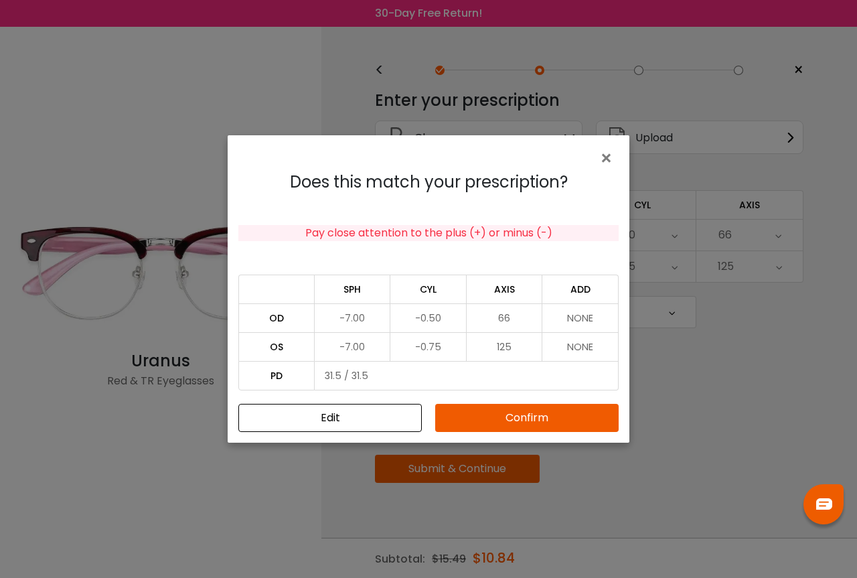
click at [454, 410] on button "Confirm" at bounding box center [527, 418] width 184 height 28
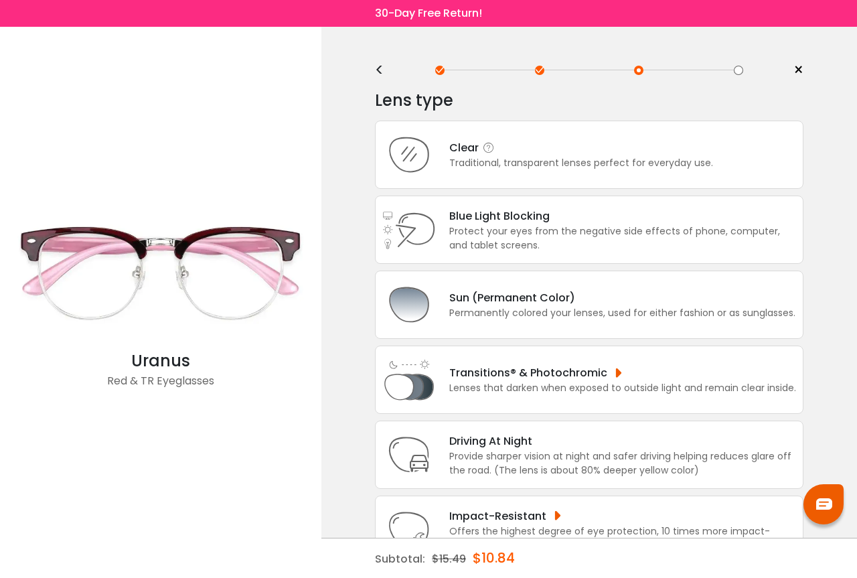
click at [526, 165] on div "Traditional, transparent lenses perfect for everyday use." at bounding box center [581, 163] width 264 height 14
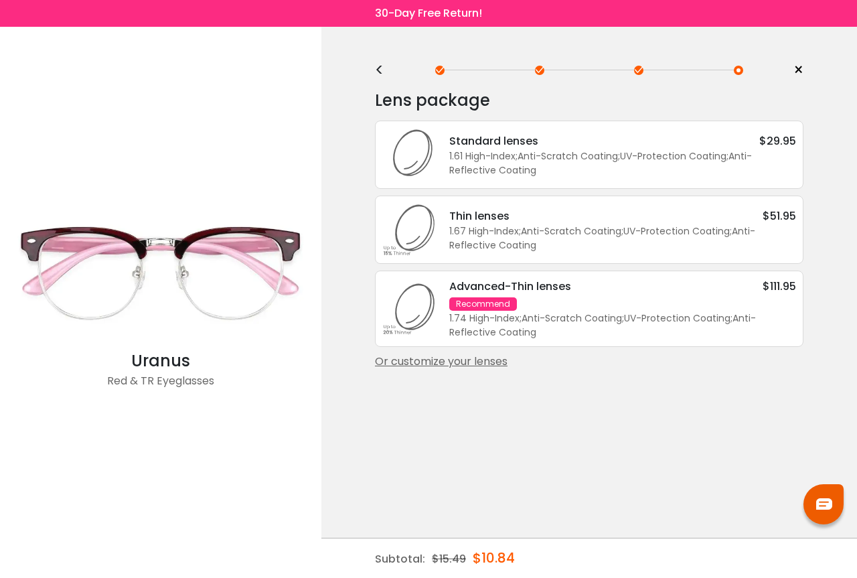
click at [480, 360] on div "Or customize your lenses" at bounding box center [589, 362] width 429 height 16
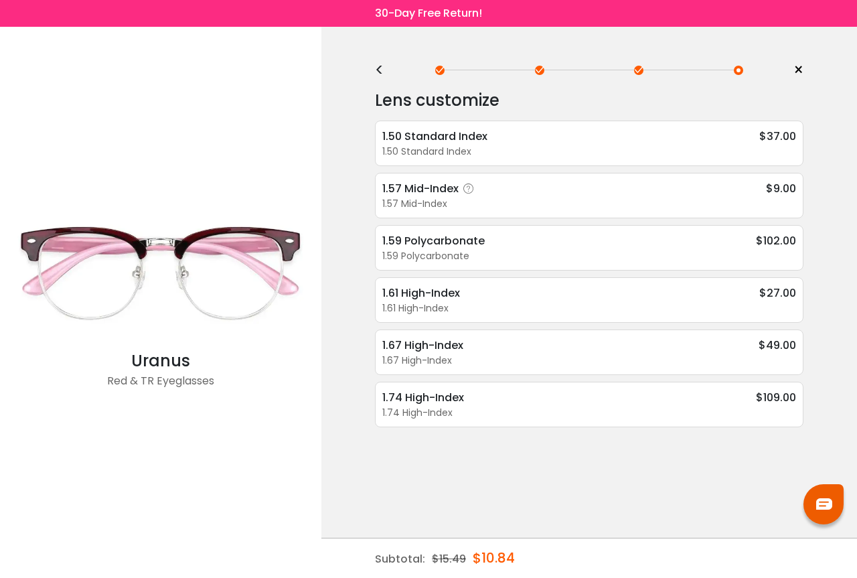
click at [496, 192] on div "1.57 Mid-Index $9.00" at bounding box center [589, 188] width 414 height 17
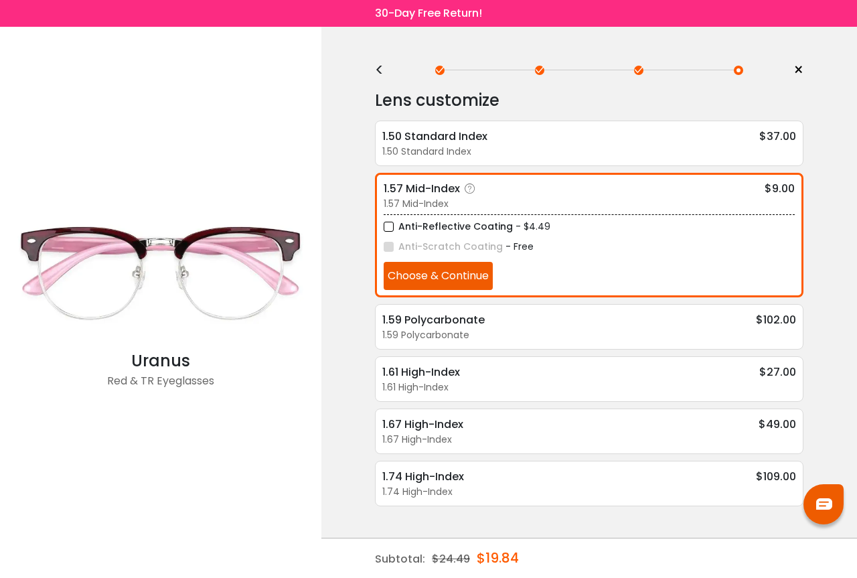
click at [408, 271] on button "Choose & Continue" at bounding box center [438, 276] width 109 height 28
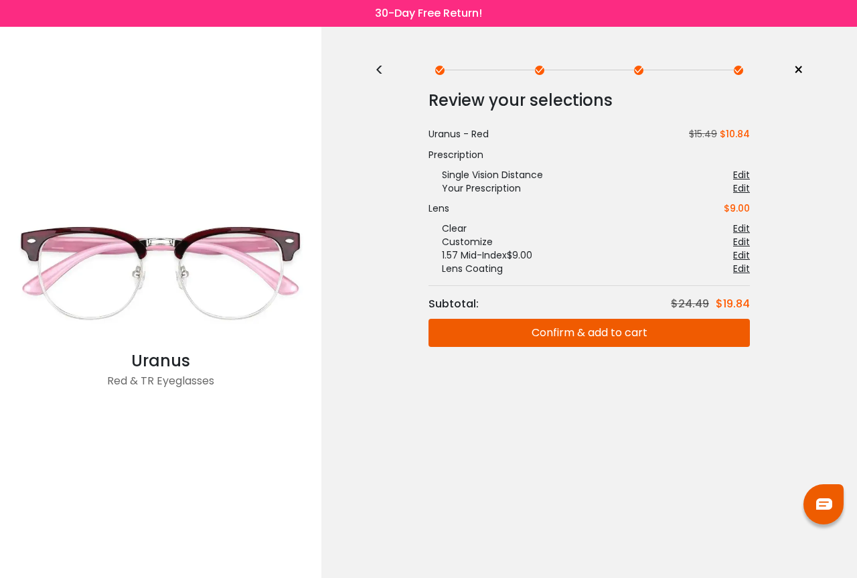
click at [486, 338] on button "Confirm & add to cart" at bounding box center [590, 333] width 322 height 28
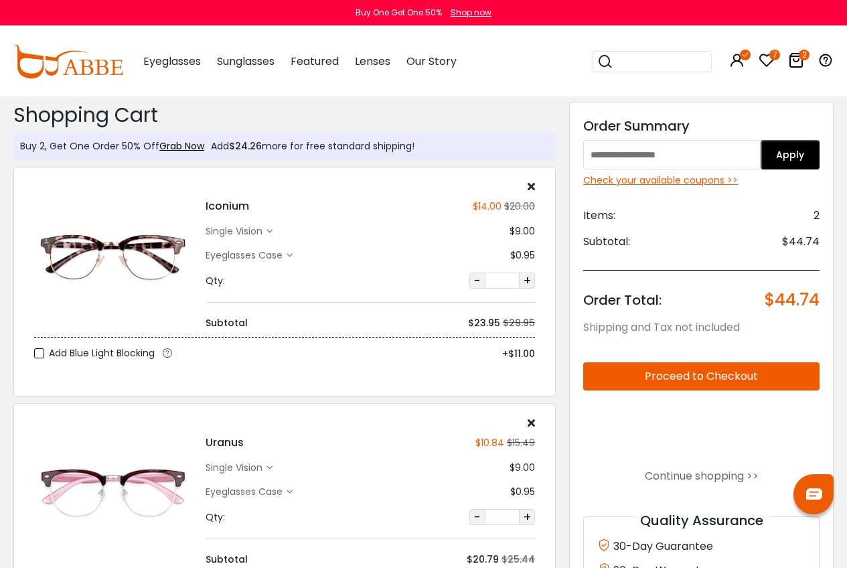
click at [254, 233] on div "single vision" at bounding box center [236, 231] width 61 height 14
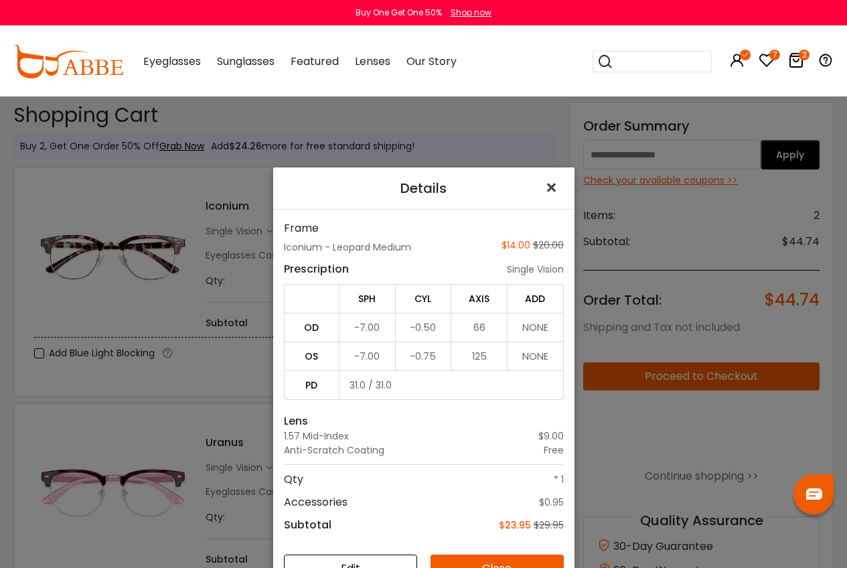
click at [545, 182] on span "×" at bounding box center [554, 187] width 19 height 29
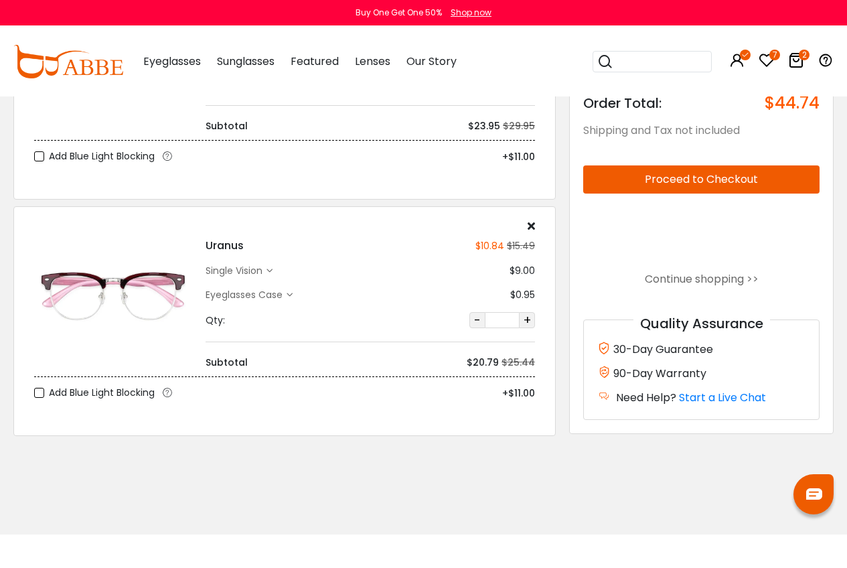
scroll to position [201, 0]
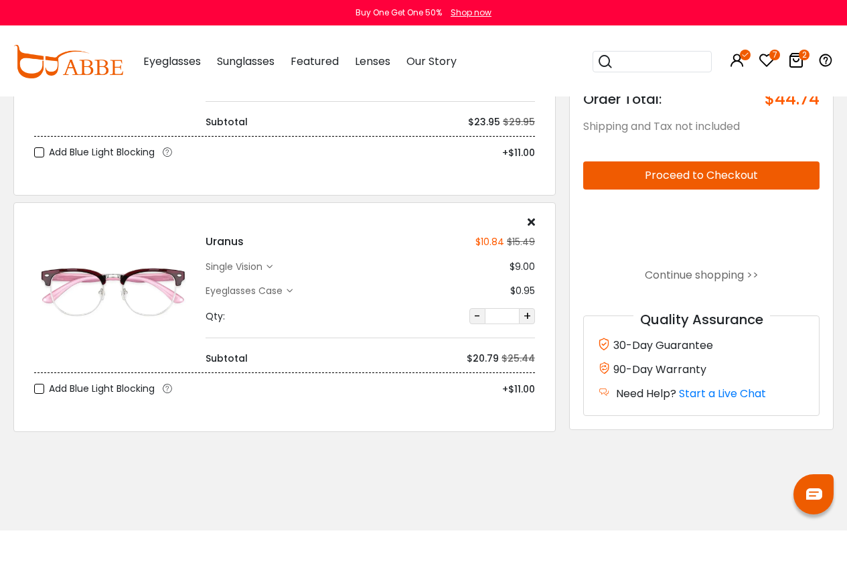
click at [268, 265] on icon at bounding box center [270, 267] width 6 height 6
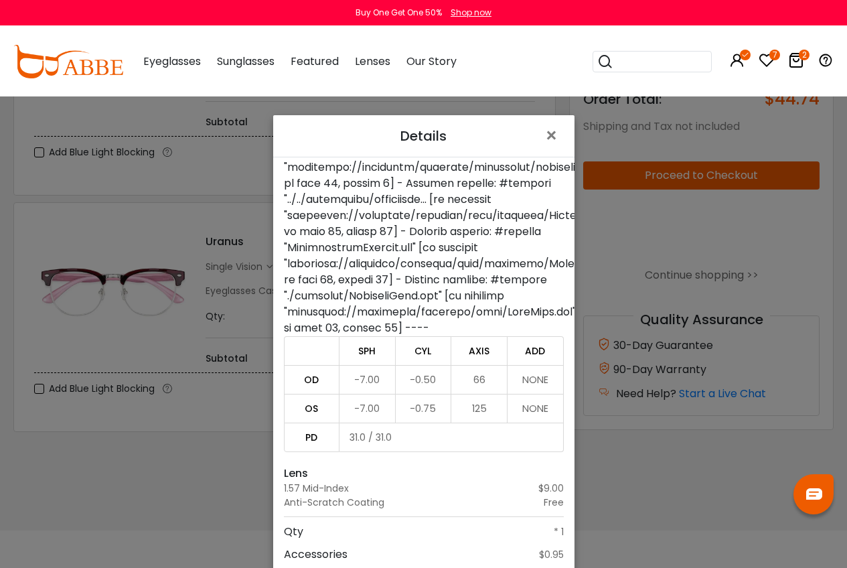
scroll to position [96, 0]
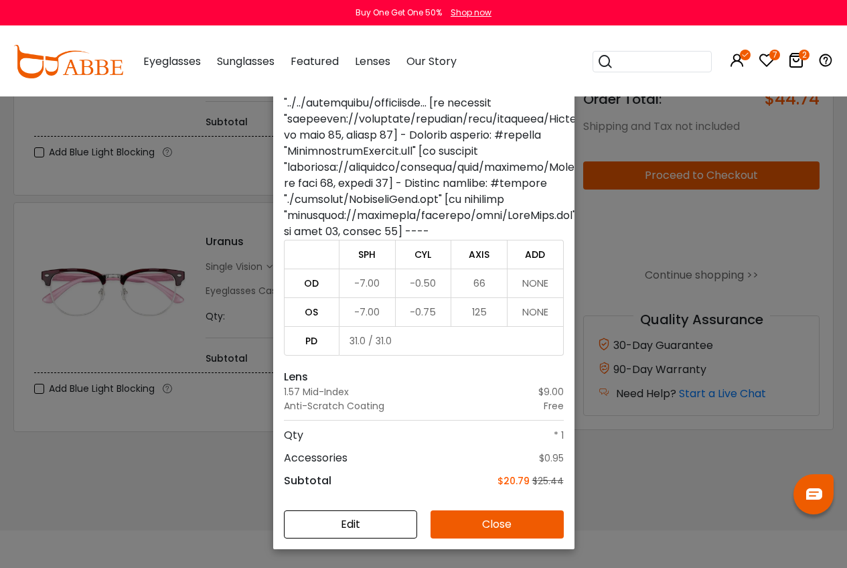
click at [691, 520] on div "Details × Frame Uranus - Red Medium $10.84 $15.49 Prescription single vision SP…" at bounding box center [423, 284] width 847 height 568
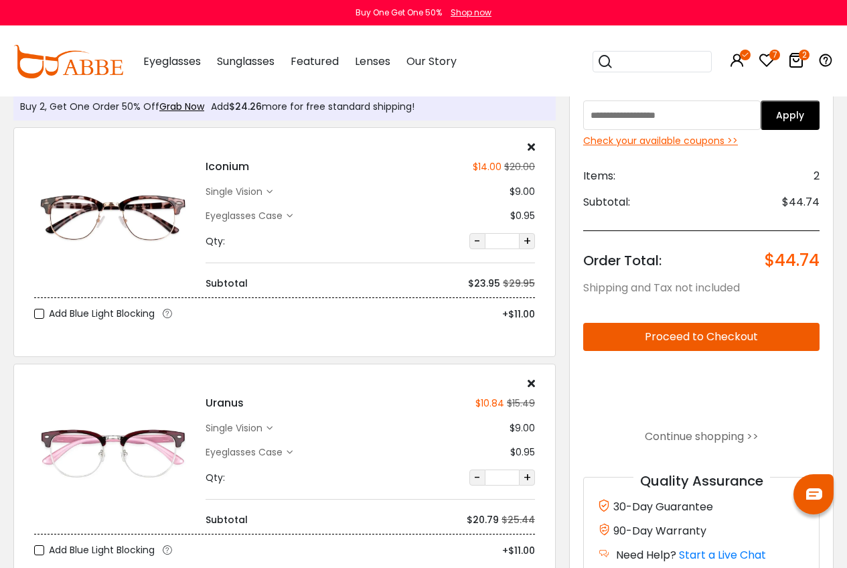
scroll to position [0, 0]
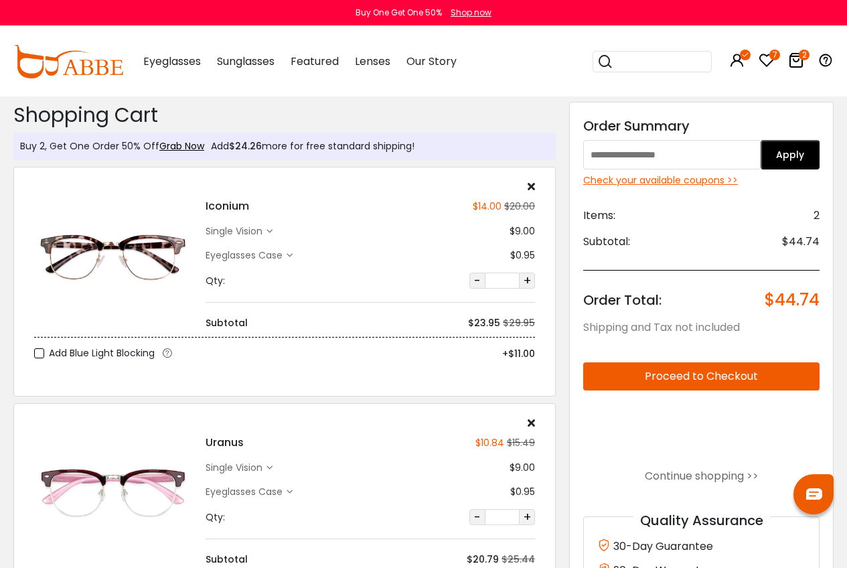
click at [265, 226] on div "single vision" at bounding box center [236, 231] width 61 height 14
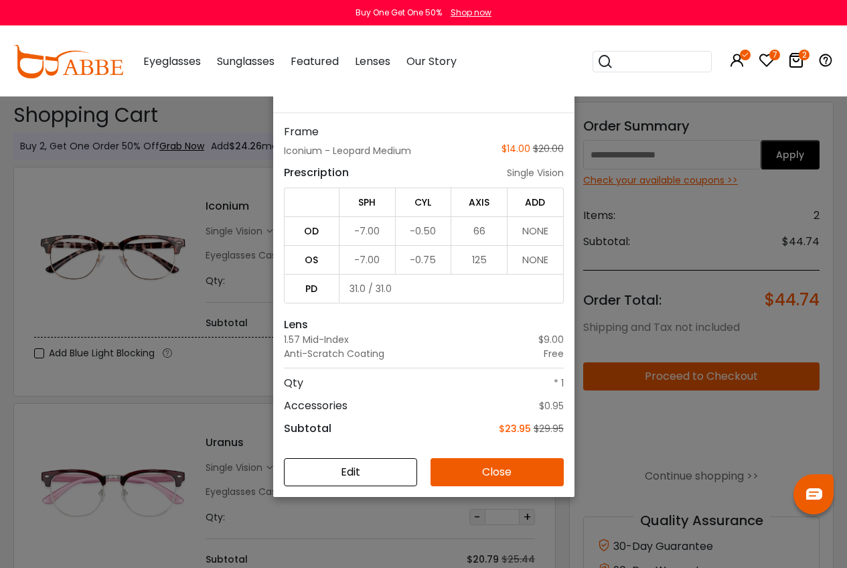
click at [441, 472] on button "Close" at bounding box center [497, 472] width 133 height 28
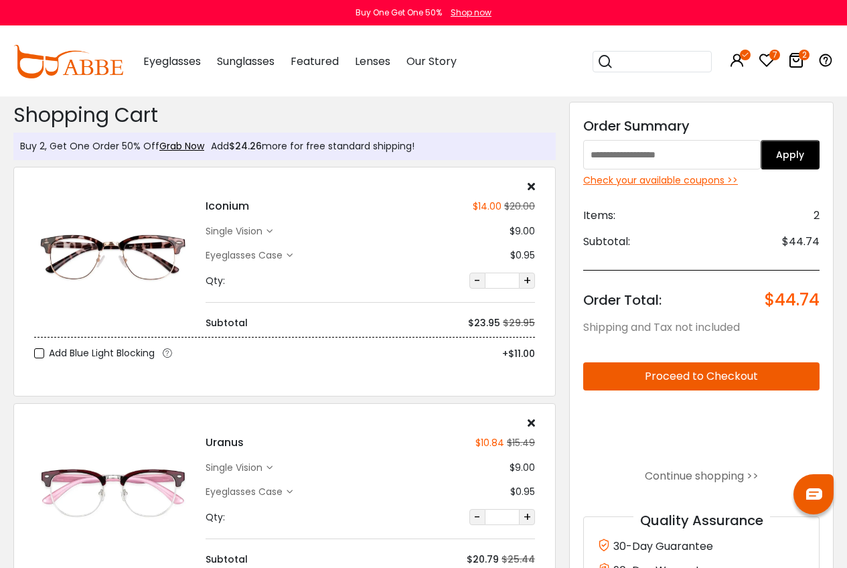
click at [647, 159] on input "text" at bounding box center [671, 154] width 177 height 29
paste input "********"
type input "********"
click at [788, 165] on button "Apply" at bounding box center [790, 154] width 59 height 29
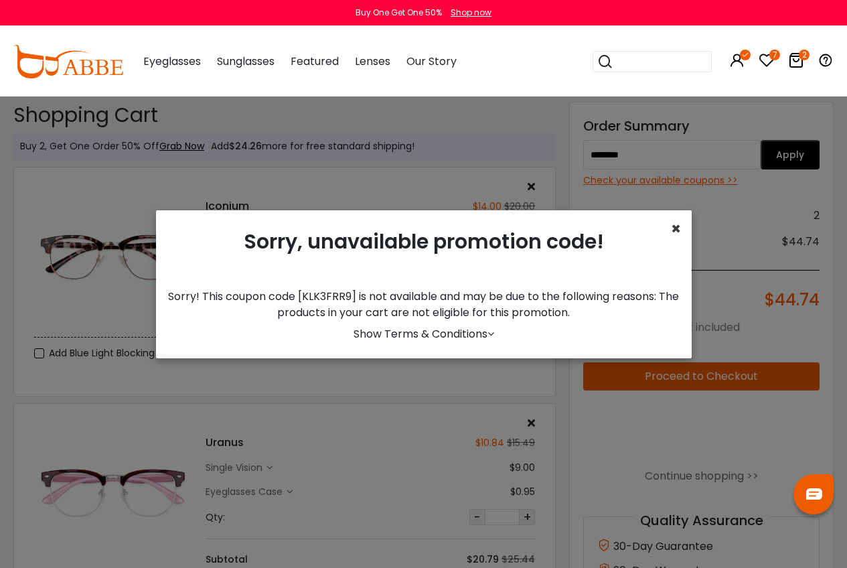
click at [671, 229] on span "×" at bounding box center [676, 229] width 10 height 22
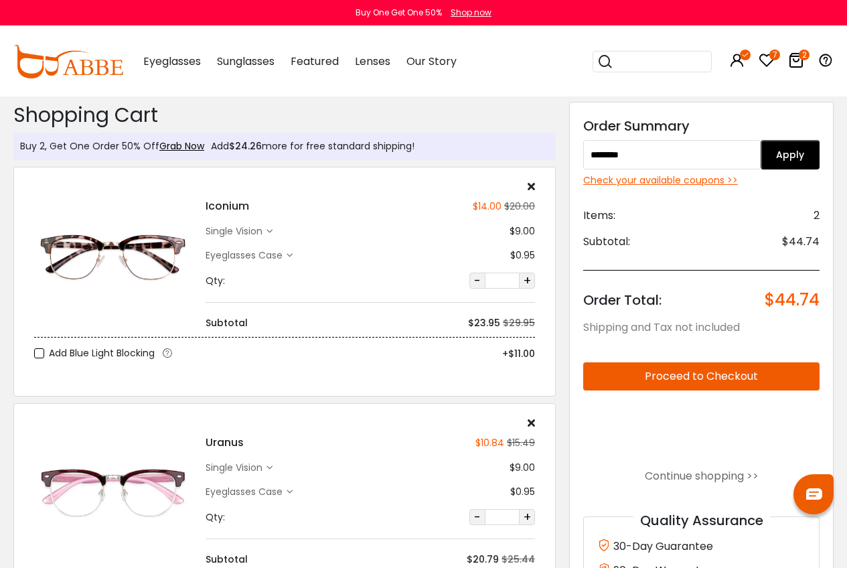
click at [792, 164] on button "Apply" at bounding box center [790, 154] width 59 height 29
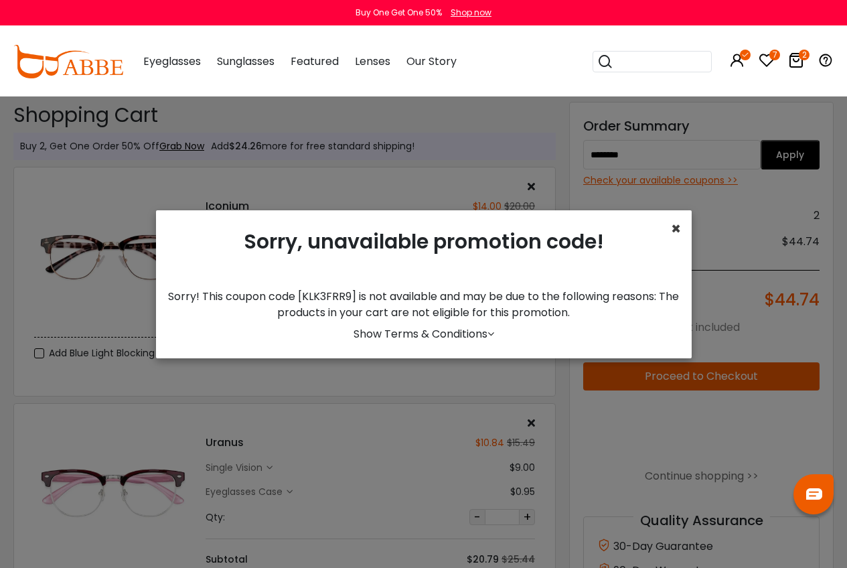
click at [673, 234] on span "×" at bounding box center [676, 229] width 10 height 22
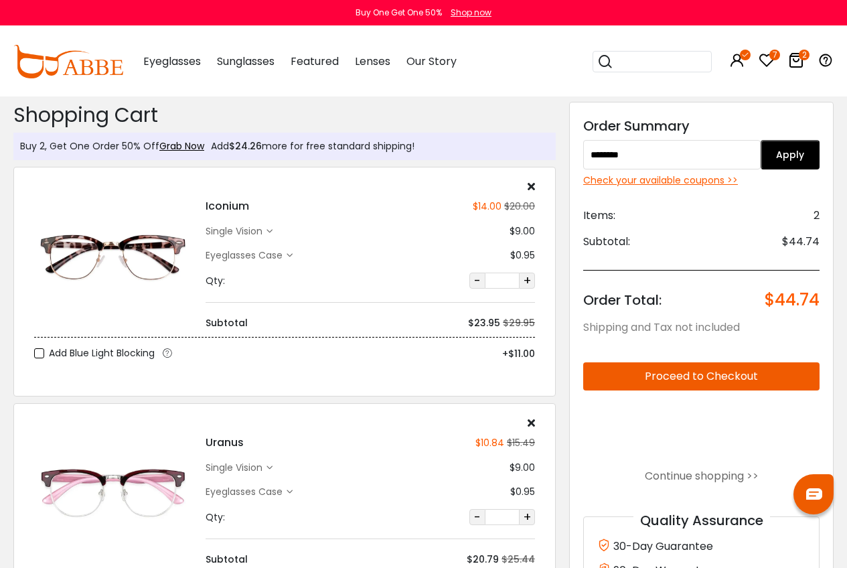
click at [668, 182] on div "Check your available coupons >>" at bounding box center [701, 180] width 236 height 14
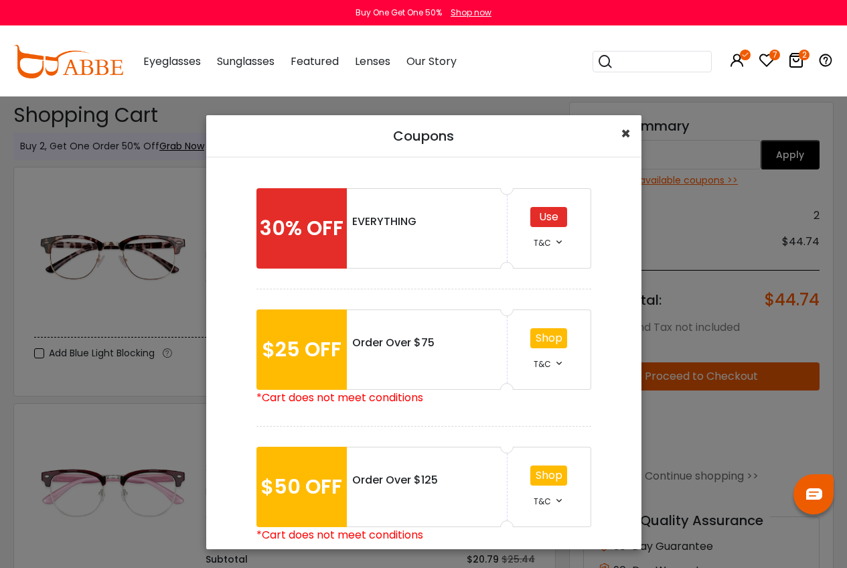
click at [626, 128] on span "×" at bounding box center [626, 134] width 10 height 22
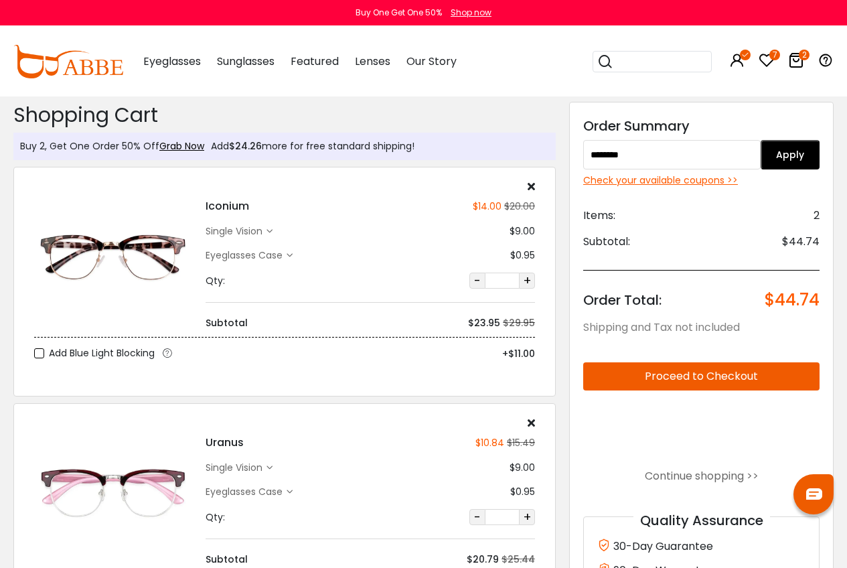
click at [709, 181] on div "Check your available coupons >>" at bounding box center [701, 180] width 236 height 14
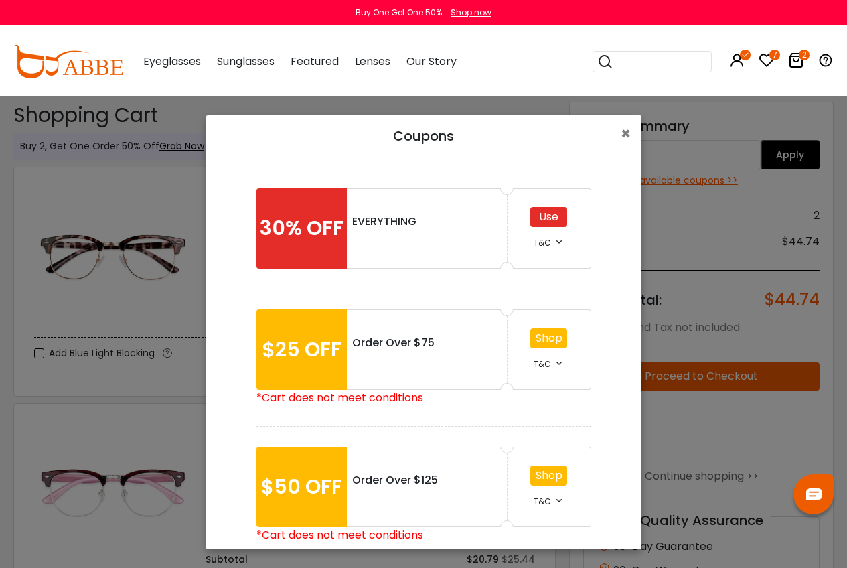
click at [546, 210] on div "Use" at bounding box center [548, 217] width 37 height 20
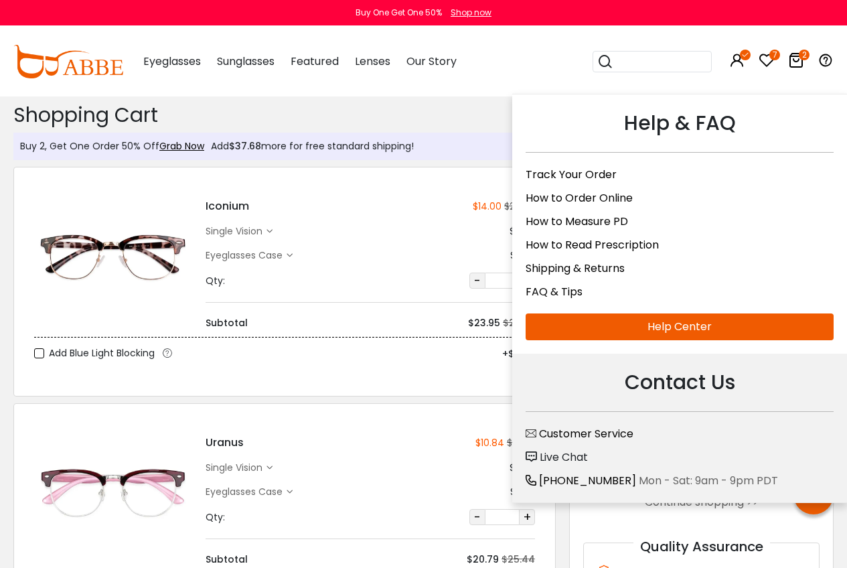
click at [826, 60] on icon at bounding box center [826, 60] width 16 height 16
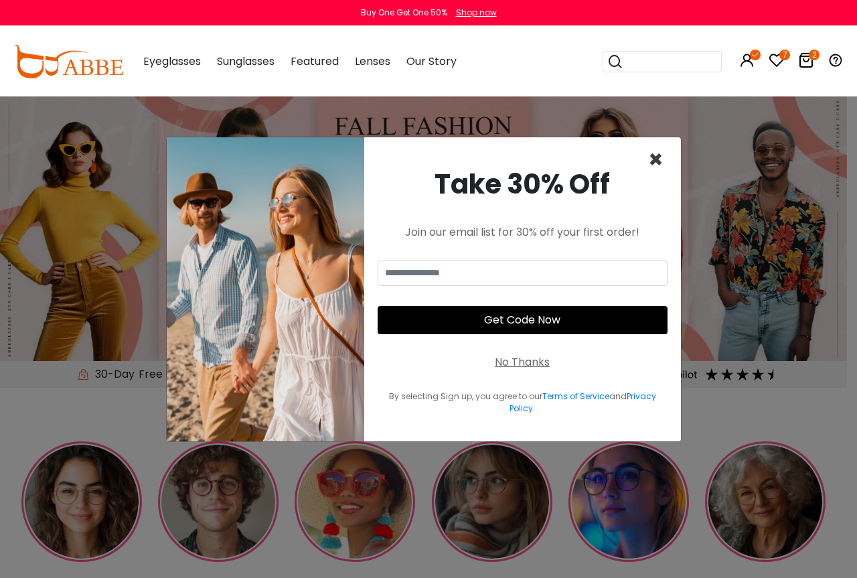
click at [653, 158] on span "×" at bounding box center [655, 160] width 15 height 34
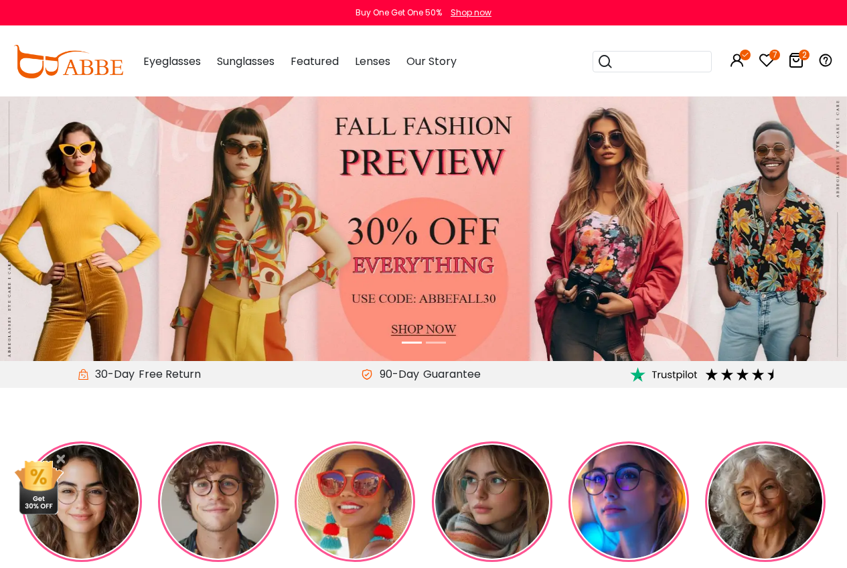
click at [798, 62] on icon at bounding box center [796, 60] width 16 height 16
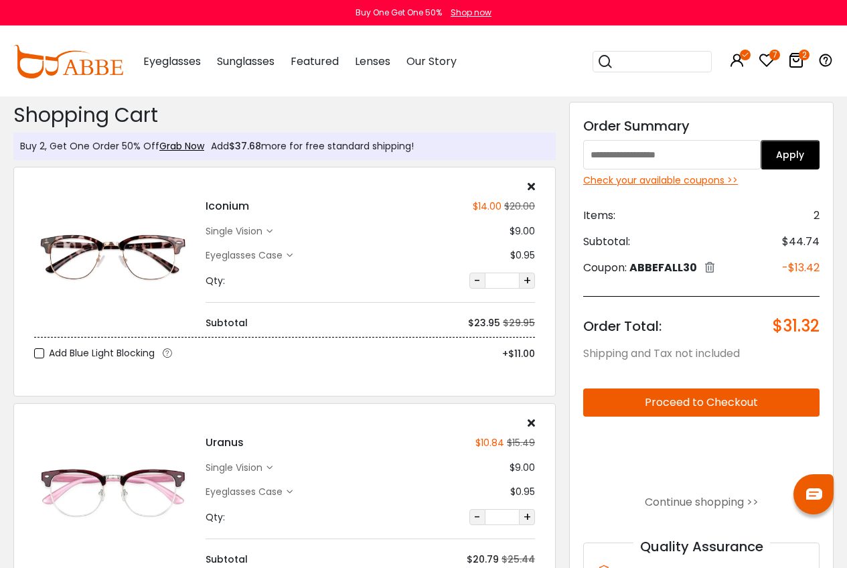
click at [652, 155] on input "text" at bounding box center [671, 154] width 177 height 29
paste input "********"
type input "********"
click at [787, 161] on button "Apply" at bounding box center [790, 154] width 59 height 29
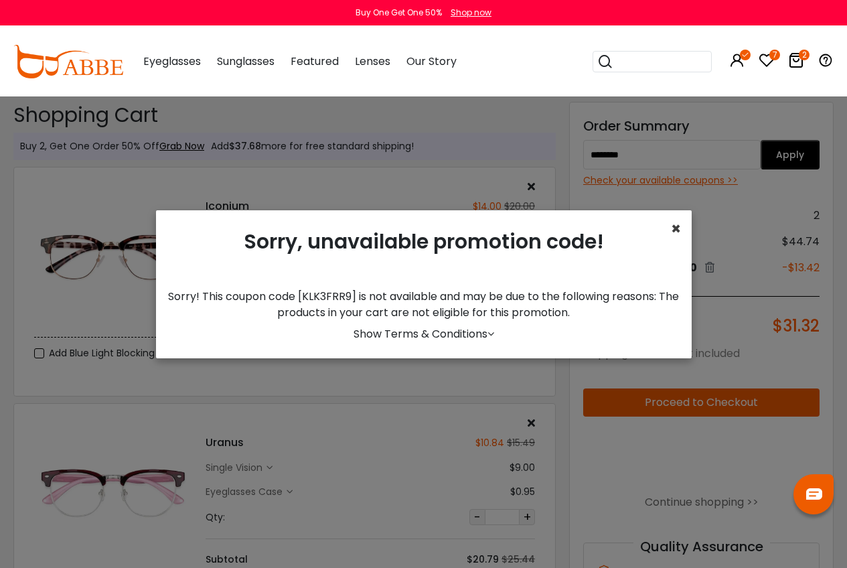
click at [674, 234] on span "×" at bounding box center [676, 229] width 10 height 22
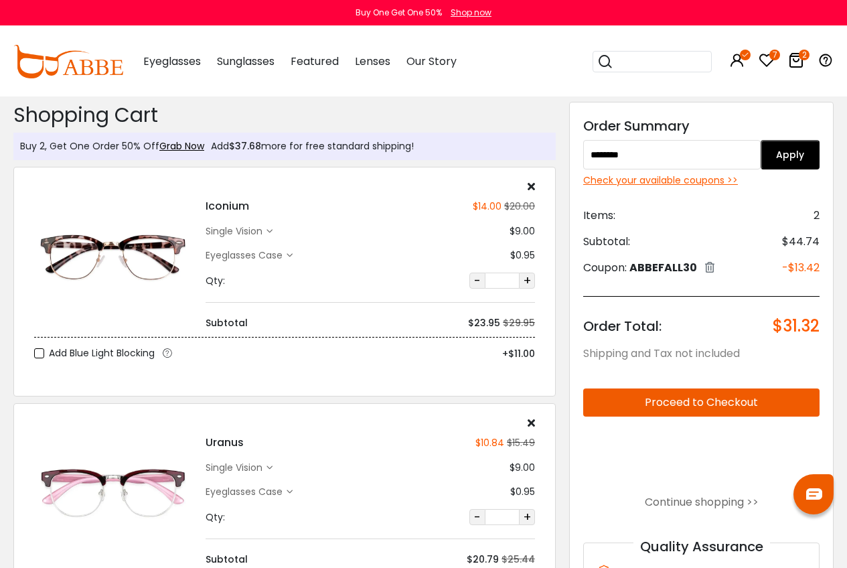
click at [709, 267] on icon at bounding box center [709, 267] width 9 height 11
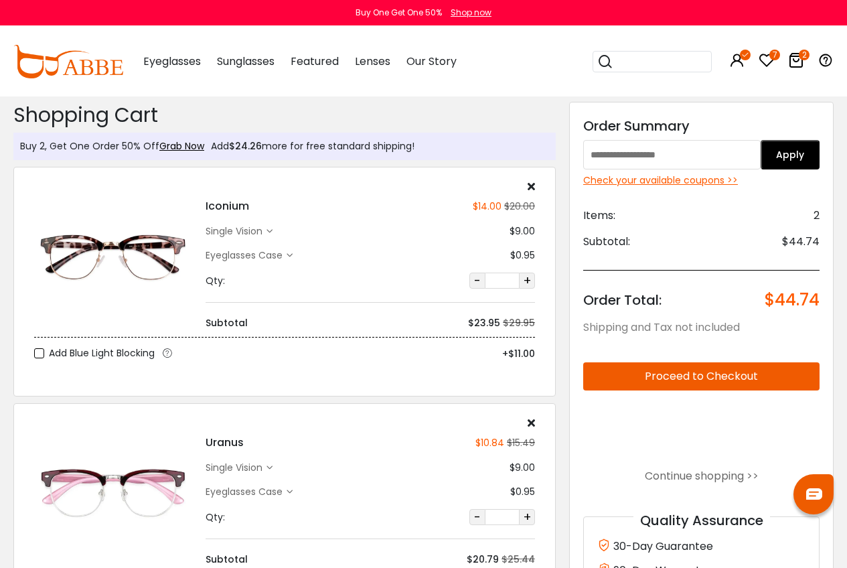
click at [648, 151] on input "text" at bounding box center [671, 154] width 177 height 29
paste input "********"
type input "********"
click at [807, 148] on button "Apply" at bounding box center [790, 154] width 59 height 29
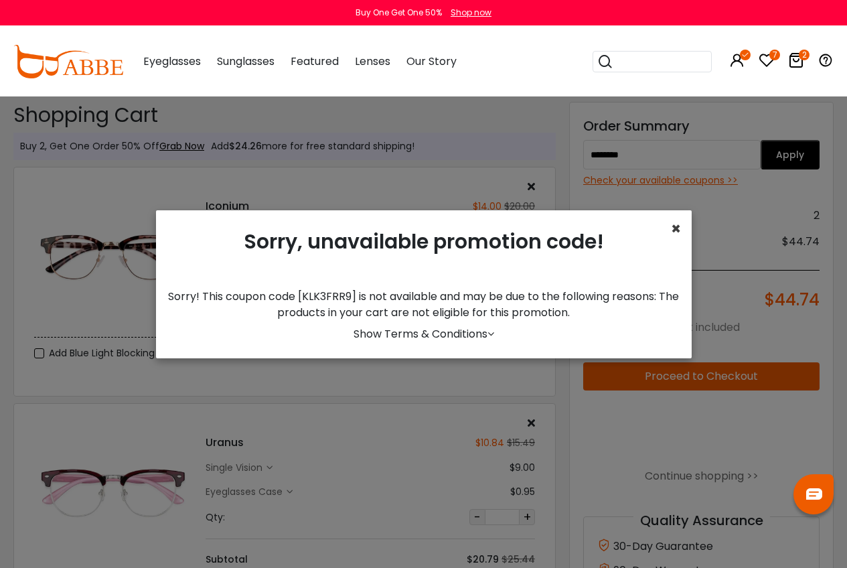
click at [671, 236] on span "×" at bounding box center [676, 229] width 10 height 22
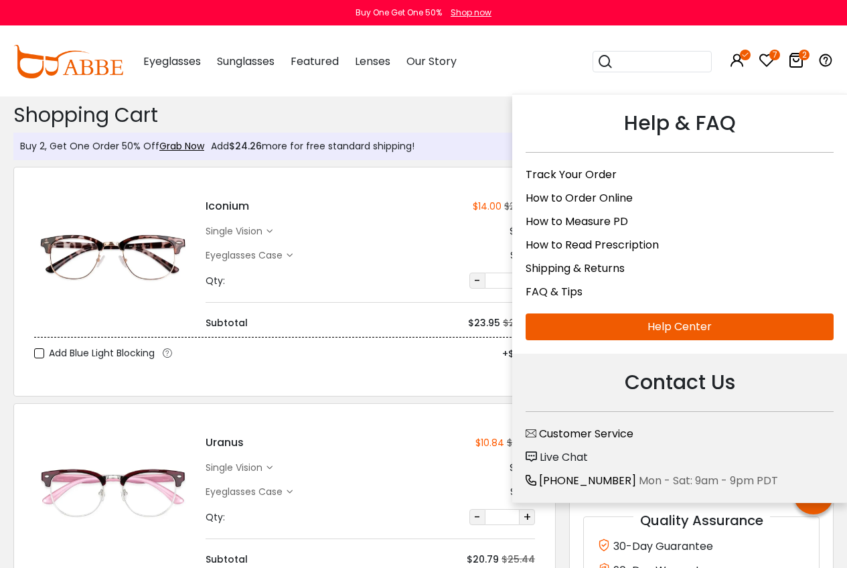
click at [577, 459] on span "Live Chat" at bounding box center [564, 456] width 48 height 15
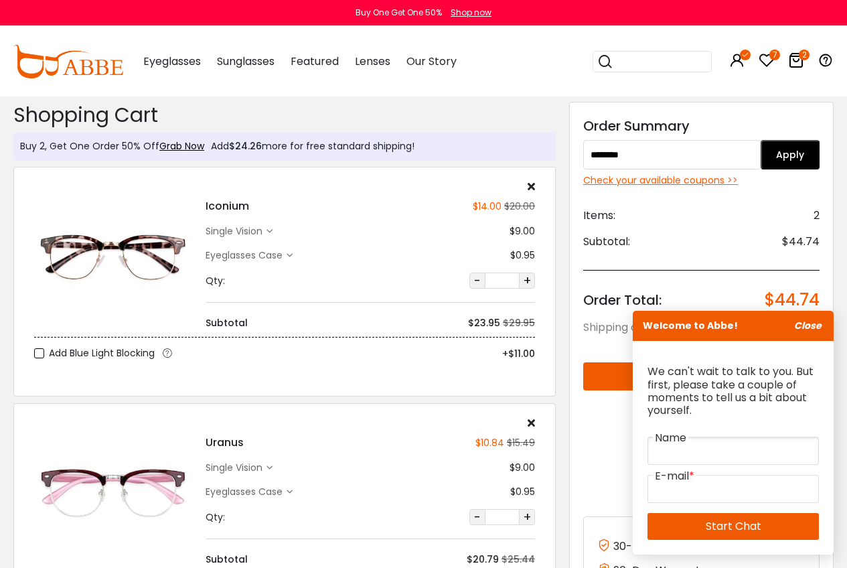
click at [674, 453] on input "text" at bounding box center [733, 451] width 171 height 28
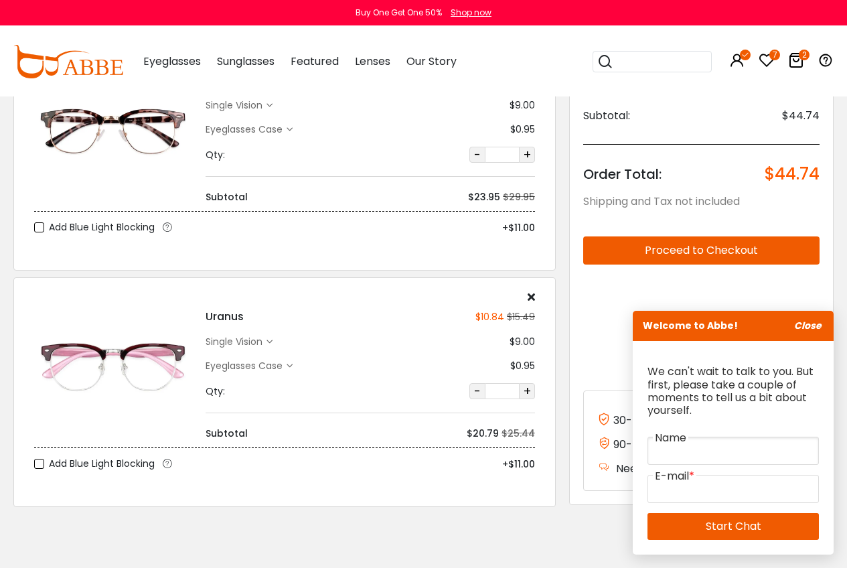
scroll to position [134, 0]
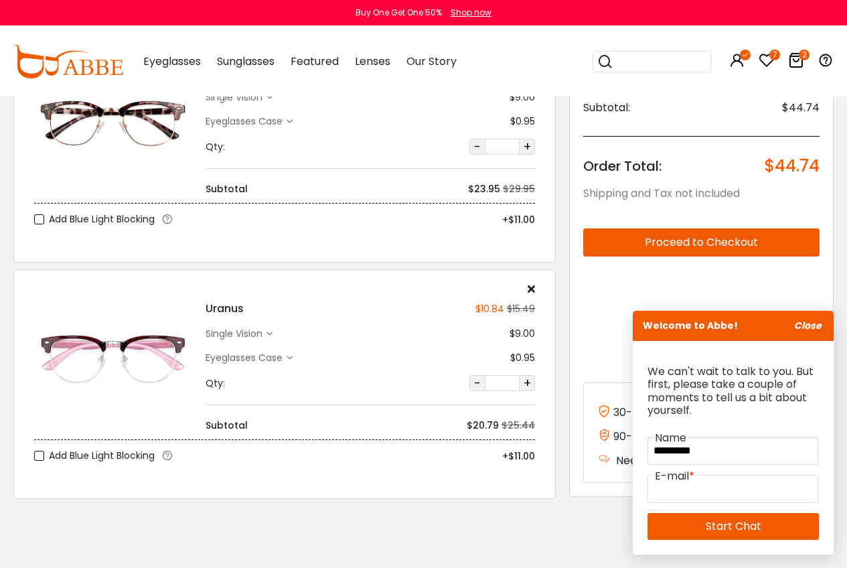
type input "*********"
type input "**********"
click at [703, 523] on link "Start Chat" at bounding box center [733, 526] width 171 height 27
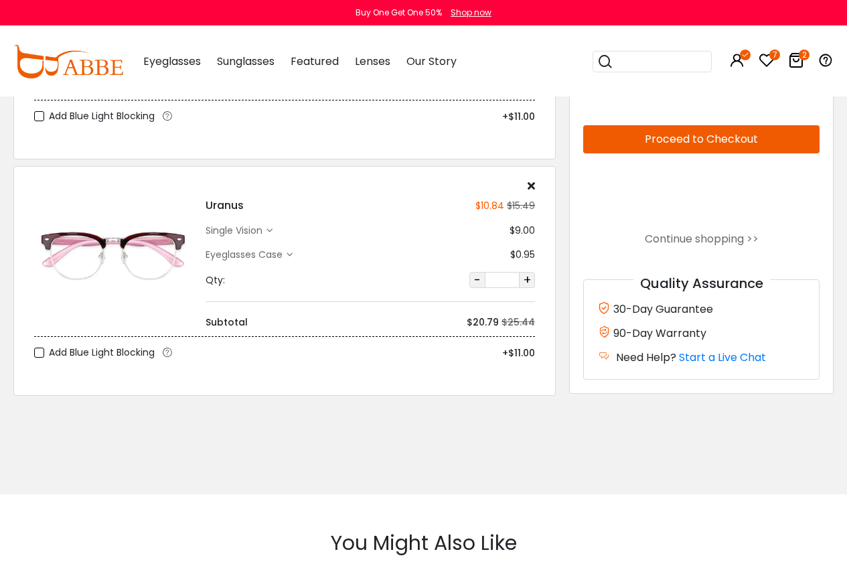
scroll to position [335, 0]
